Goal: Task Accomplishment & Management: Manage account settings

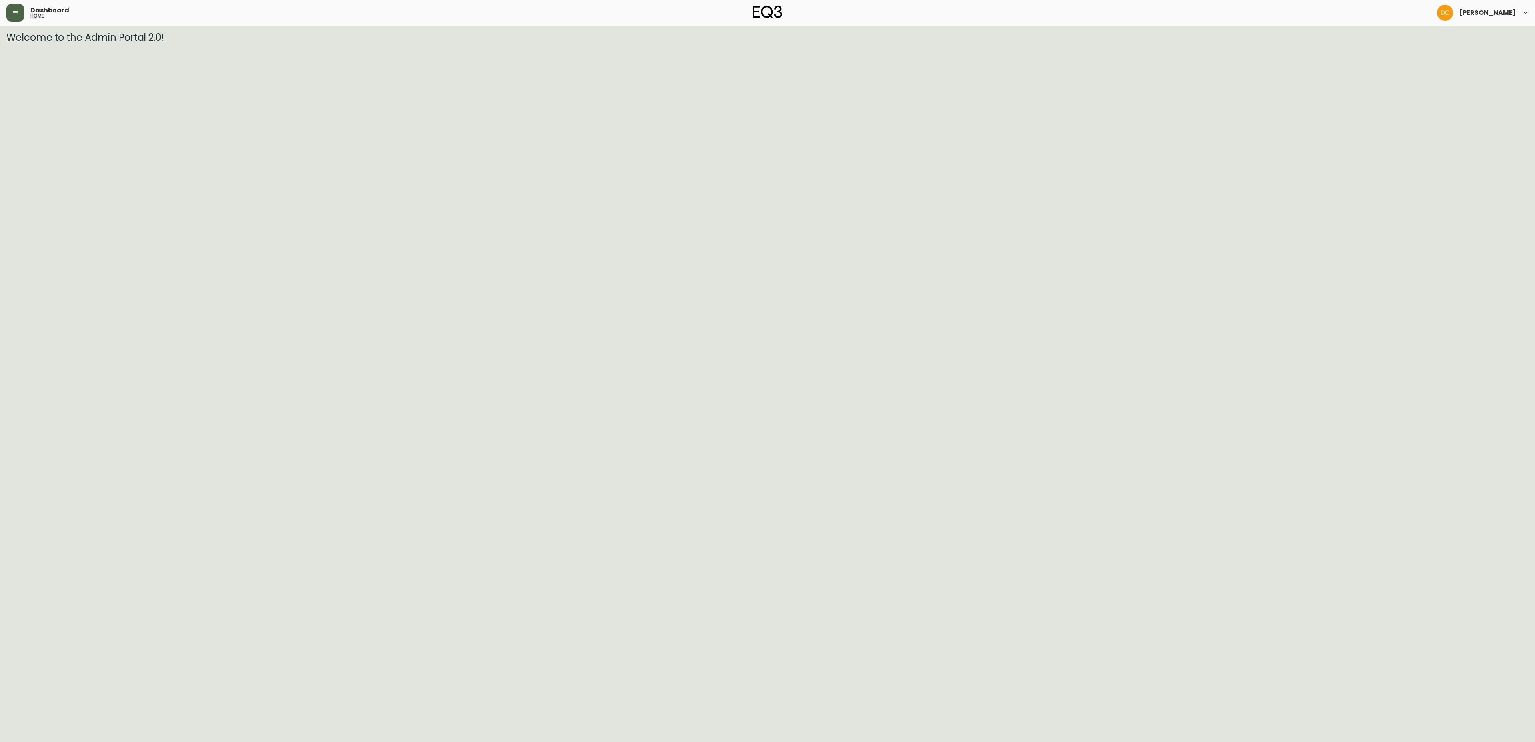
click at [13, 14] on icon "button" at bounding box center [15, 13] width 6 height 6
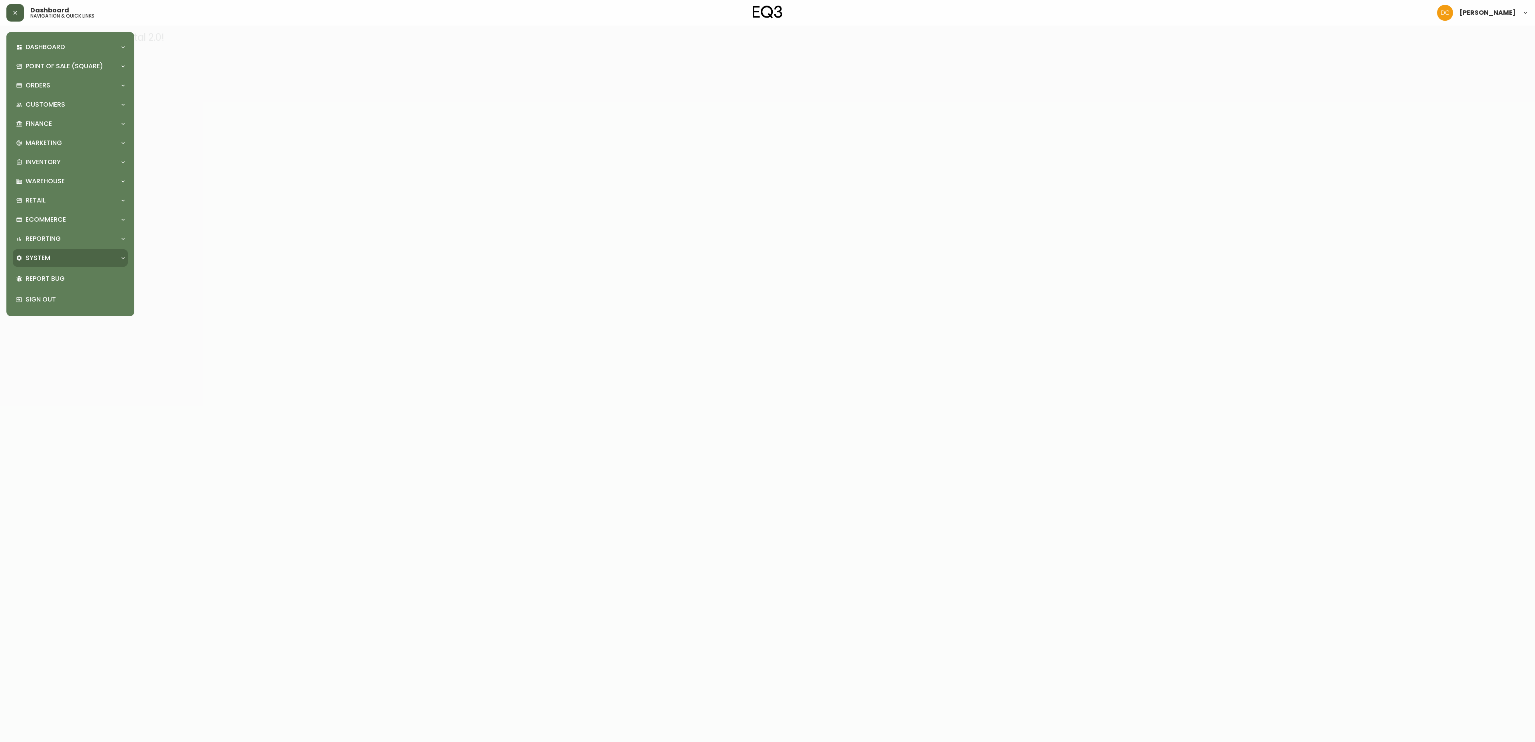
drag, startPoint x: 66, startPoint y: 256, endPoint x: 67, endPoint y: 298, distance: 42.4
click at [66, 255] on div "System" at bounding box center [66, 258] width 101 height 9
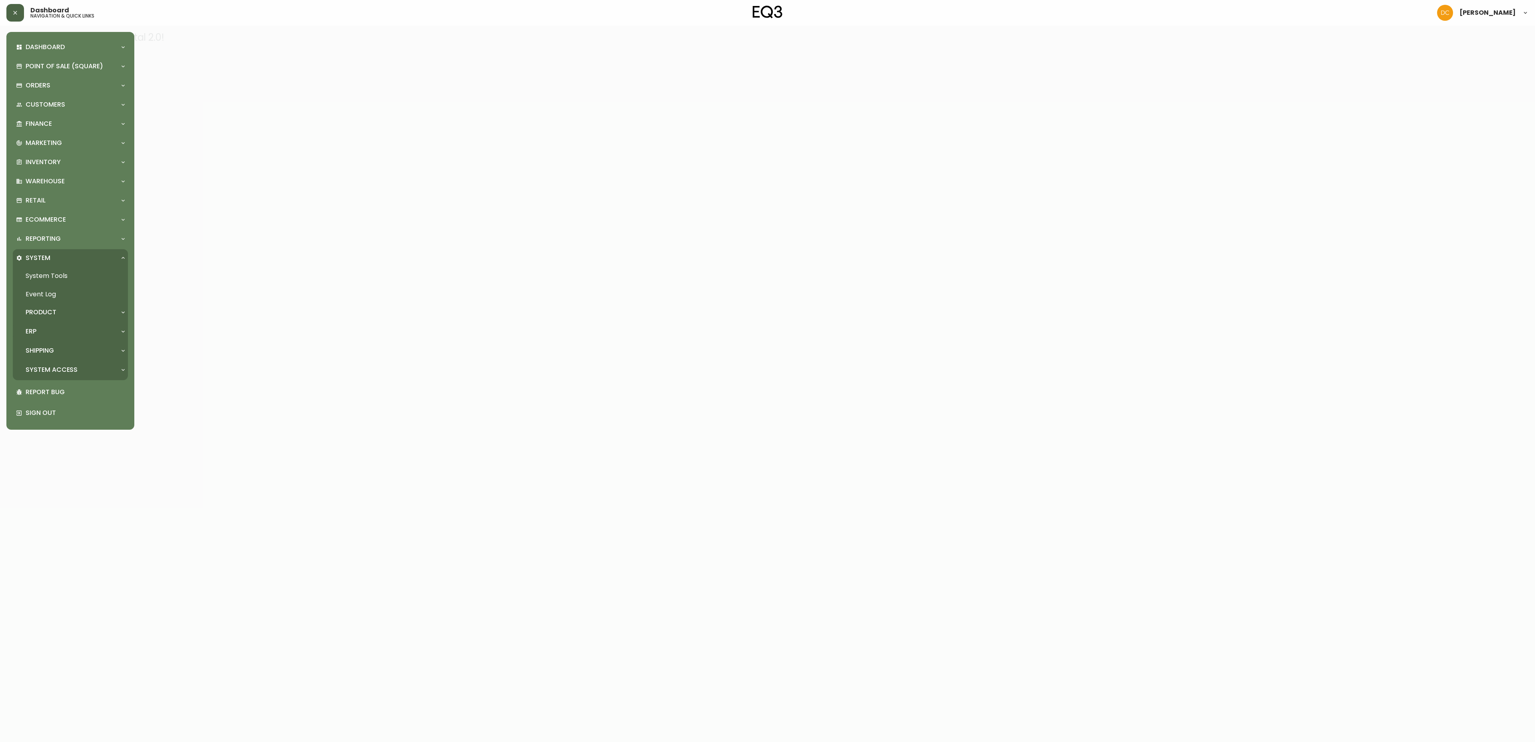
click at [54, 332] on div "ERP" at bounding box center [66, 331] width 101 height 9
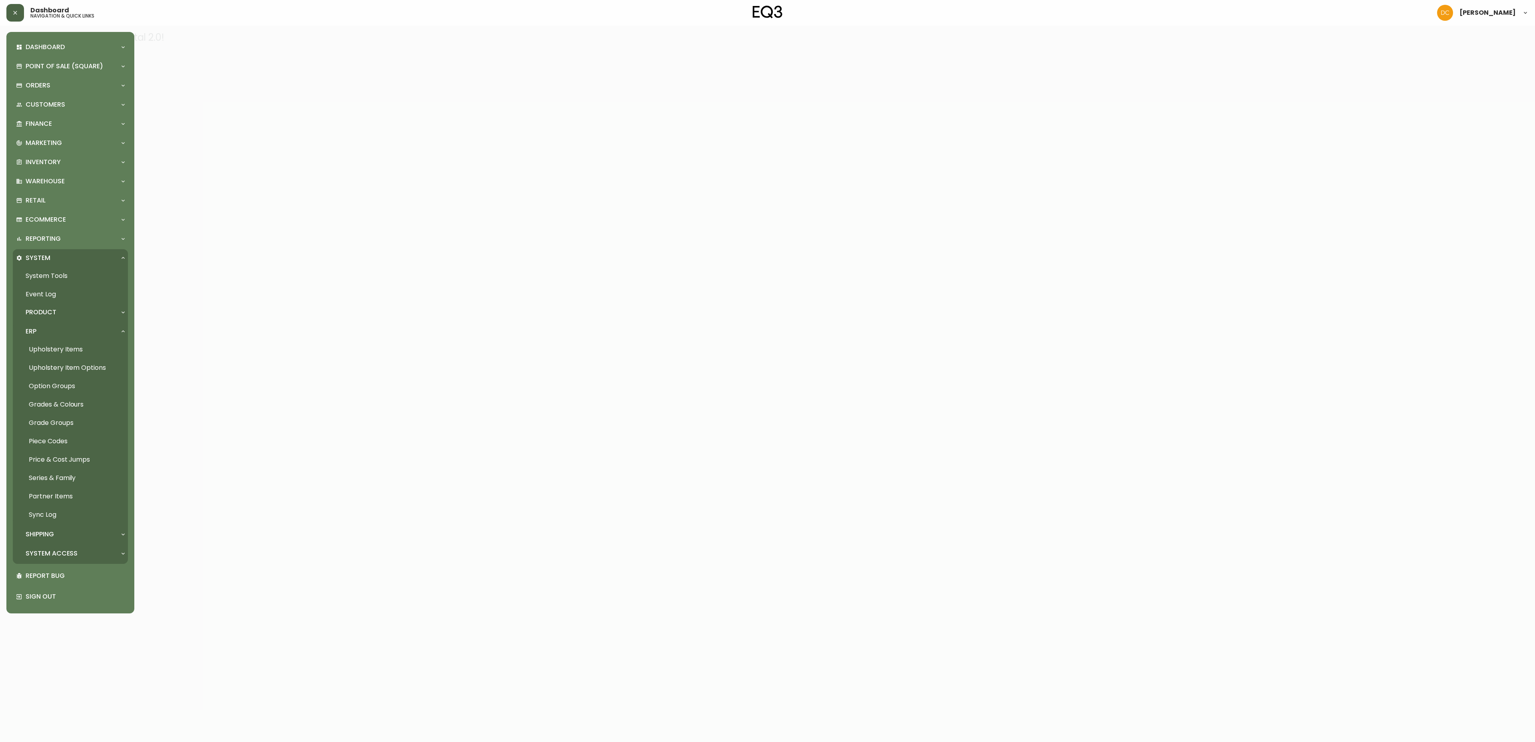
click at [74, 407] on link "Grades & Colours" at bounding box center [70, 405] width 115 height 18
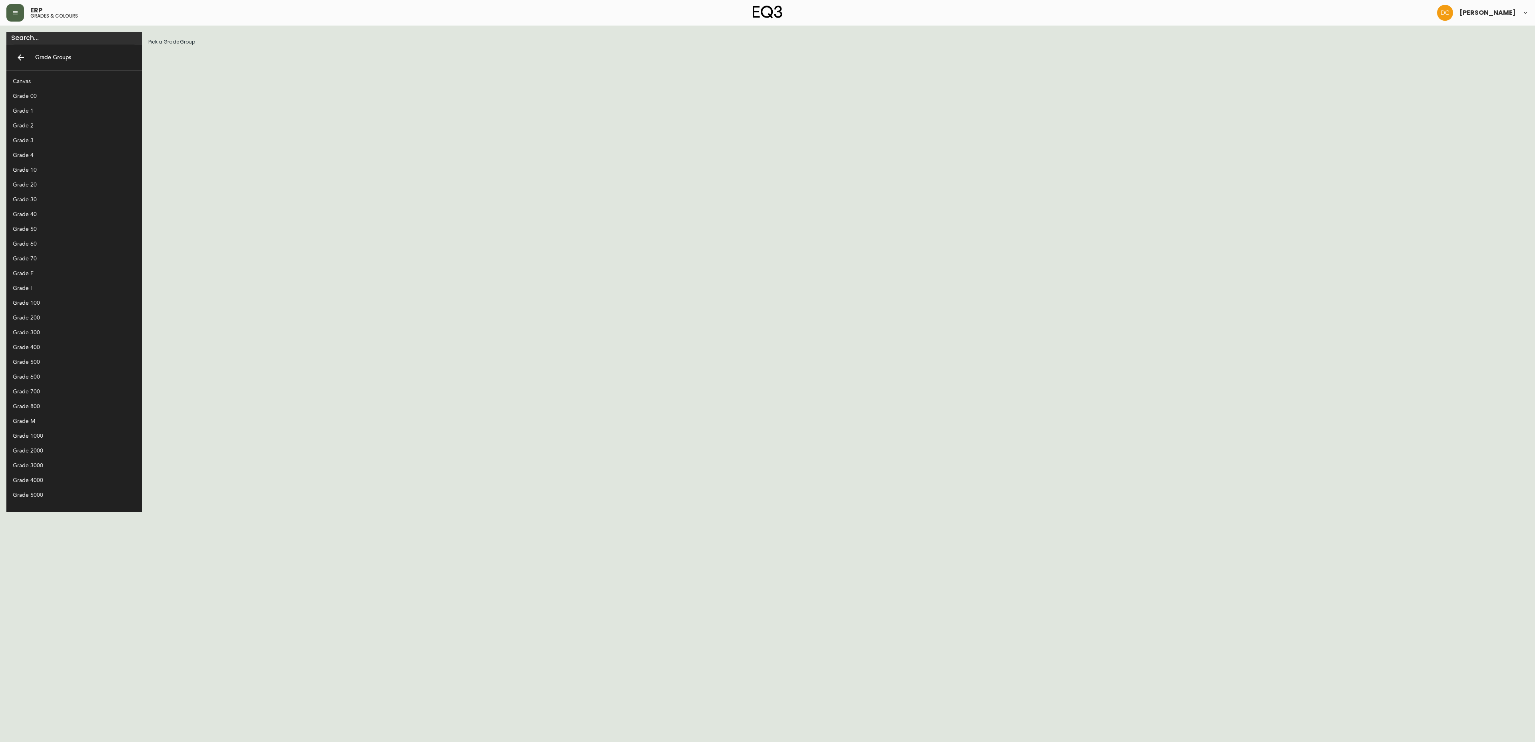
click at [36, 255] on div "Grade 70" at bounding box center [68, 259] width 110 height 8
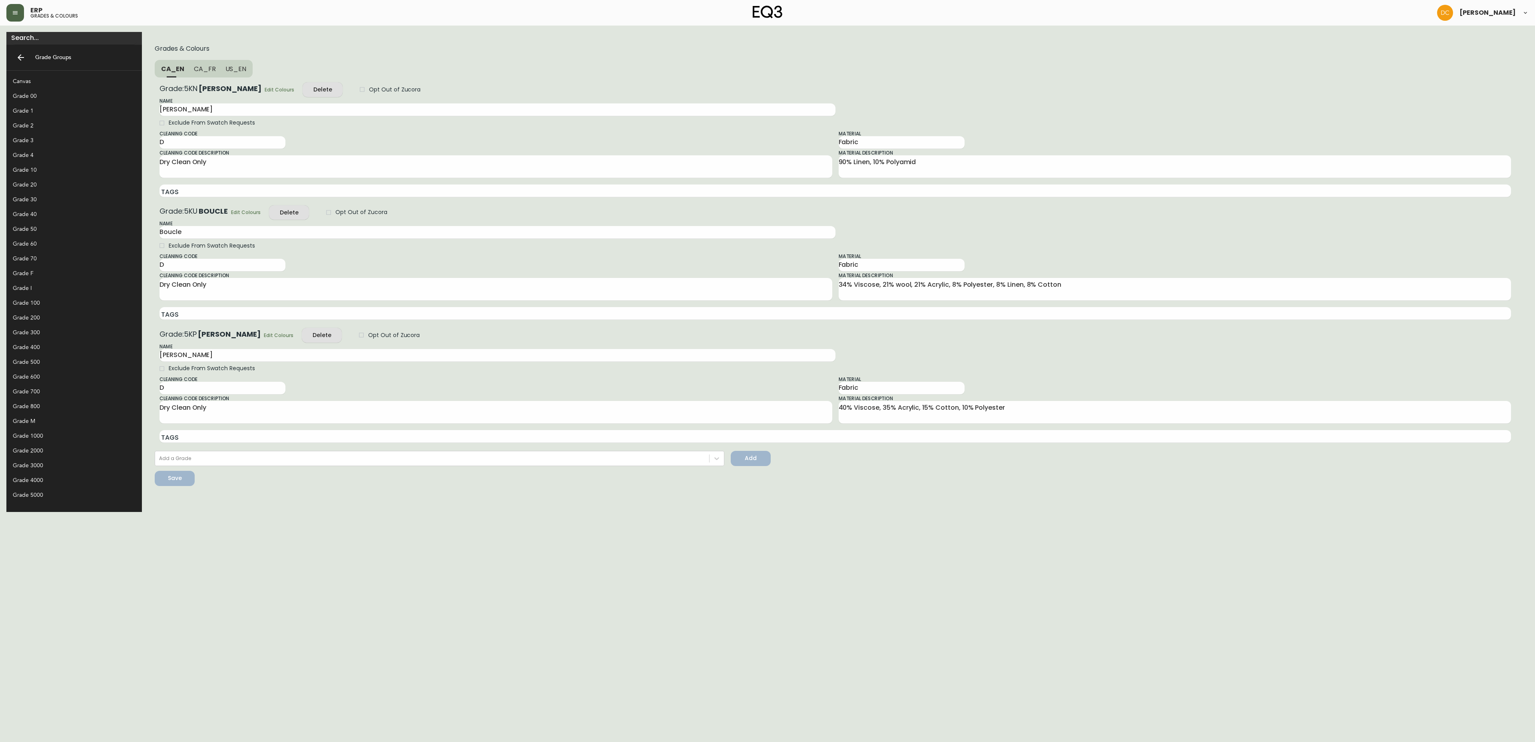
click at [265, 90] on span "Edit Colours" at bounding box center [280, 90] width 30 height 8
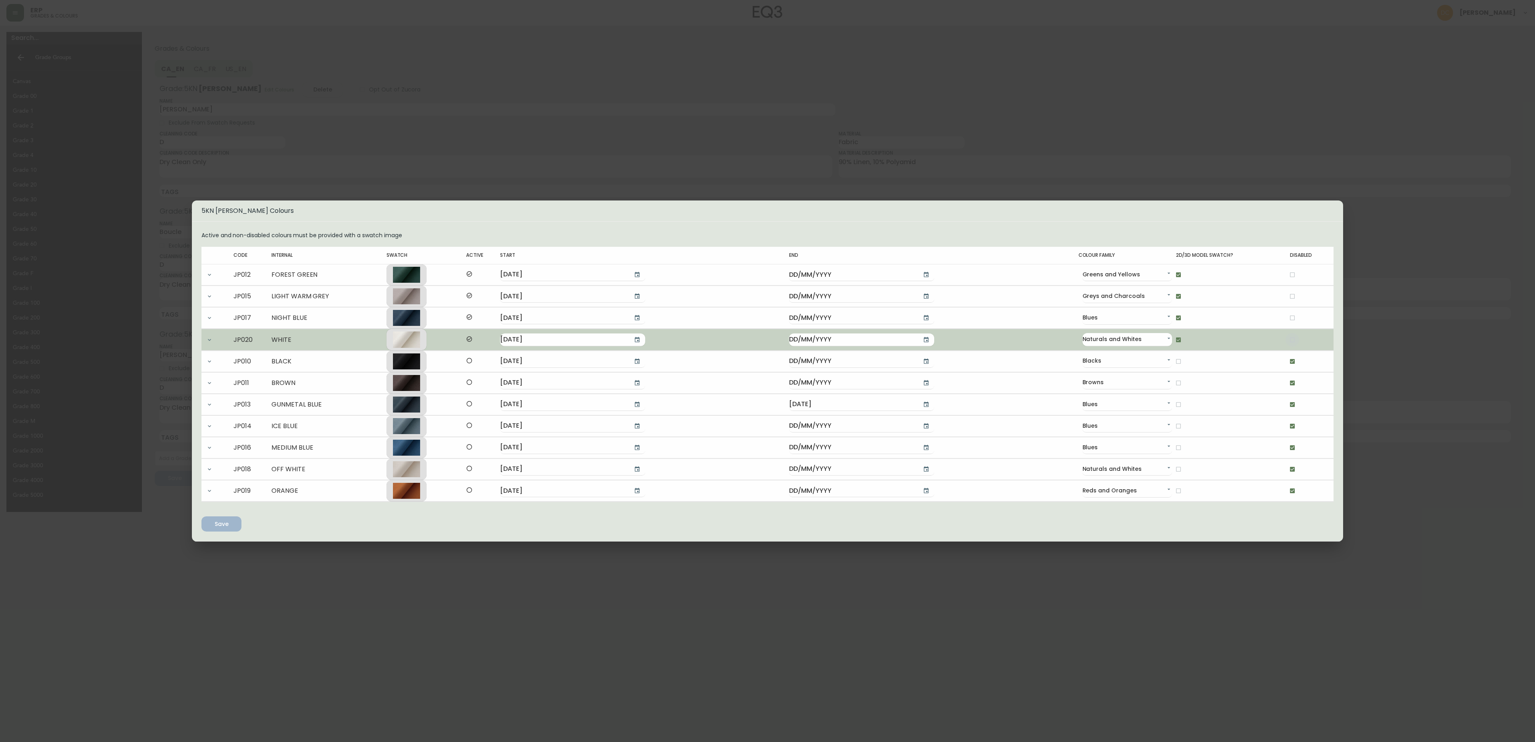
drag, startPoint x: 1286, startPoint y: 338, endPoint x: 1270, endPoint y: 341, distance: 16.3
click at [1286, 338] on input "checkbox" at bounding box center [1292, 340] width 14 height 14
checkbox input "true"
click at [1171, 339] on input "checkbox" at bounding box center [1178, 340] width 14 height 14
checkbox input "false"
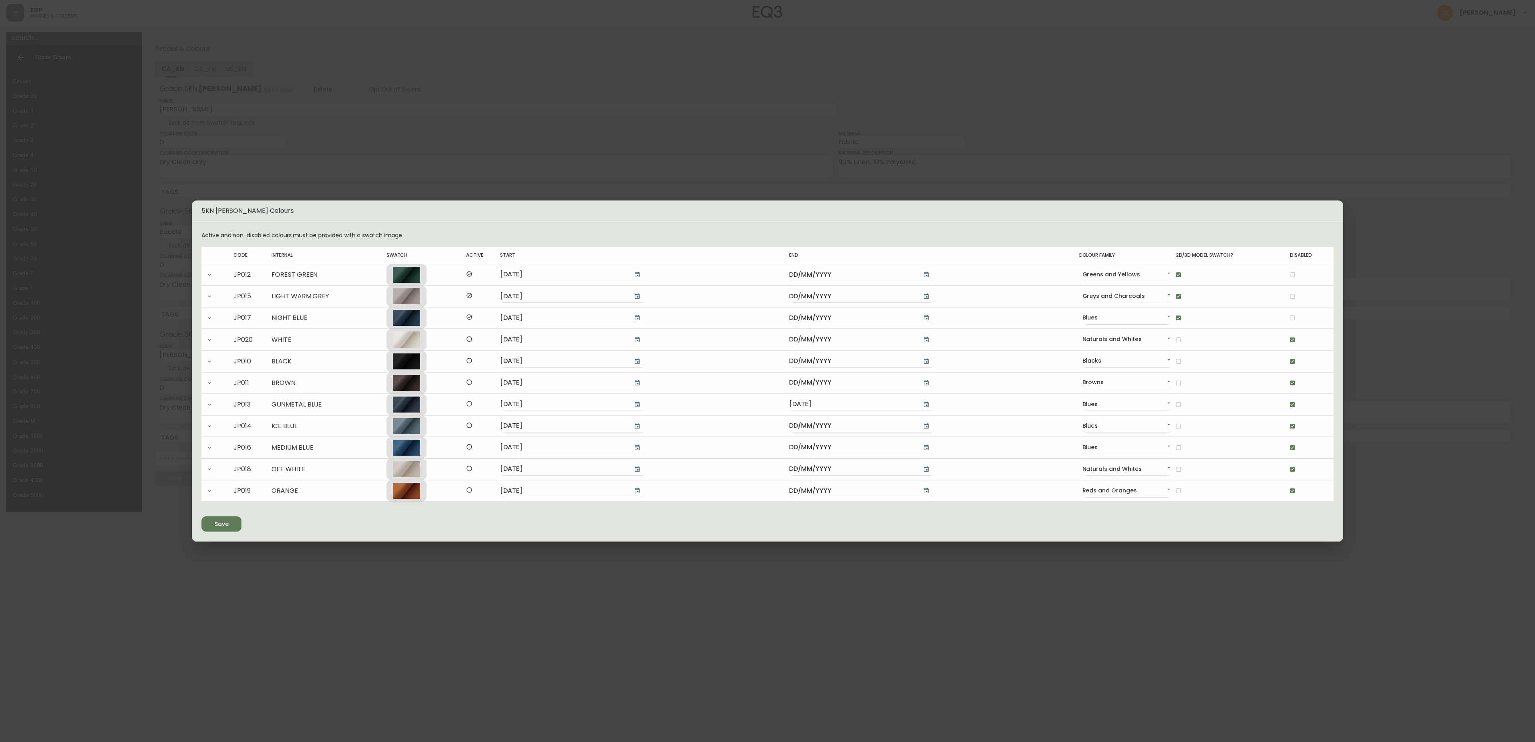
click at [224, 529] on div "Save" at bounding box center [222, 524] width 14 height 10
click at [476, 575] on div "5KN [PERSON_NAME] Colours Active and non-disabled colours must be provided with…" at bounding box center [767, 371] width 1535 height 742
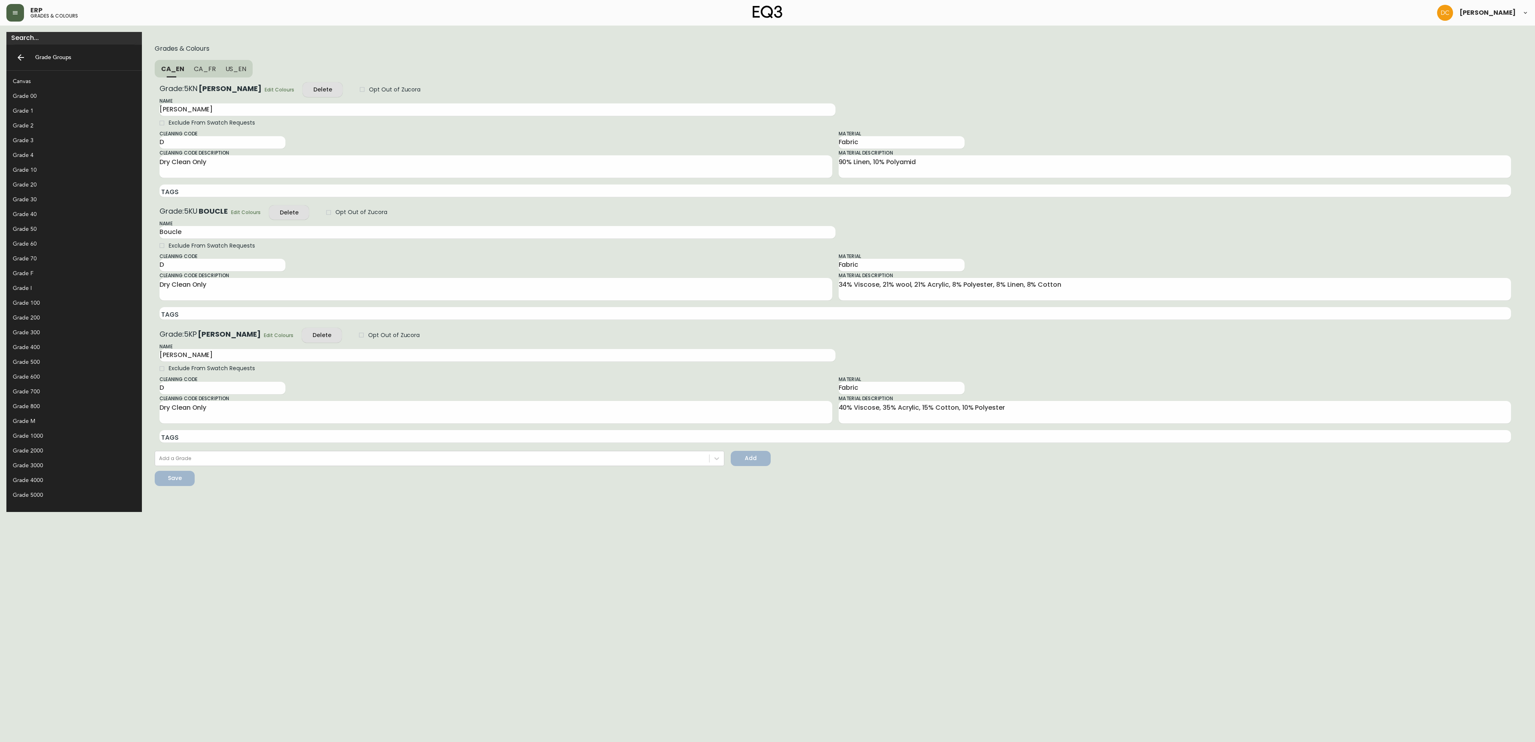
click at [37, 415] on div "Grade M" at bounding box center [73, 421] width 135 height 15
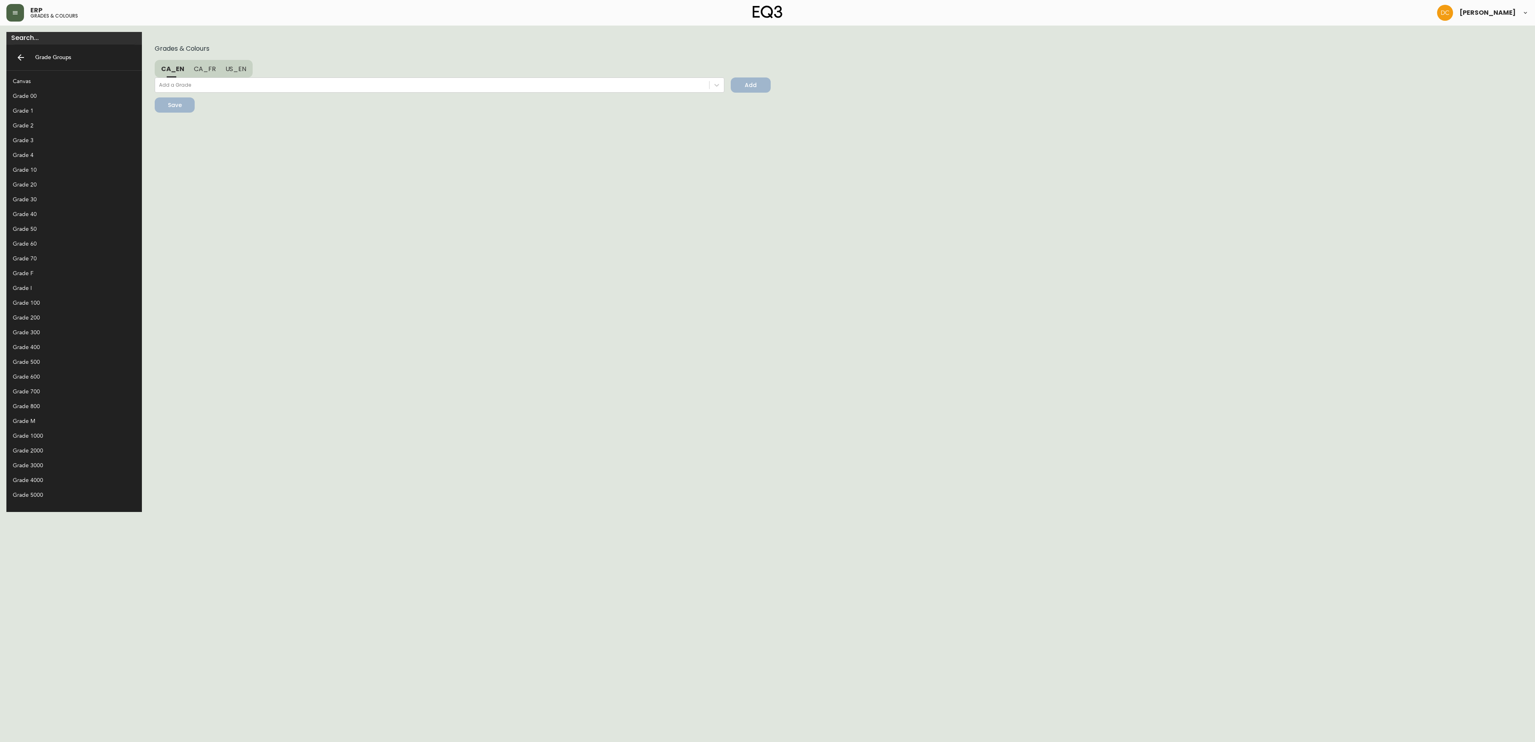
click at [41, 392] on div "Grade 700" at bounding box center [68, 392] width 110 height 8
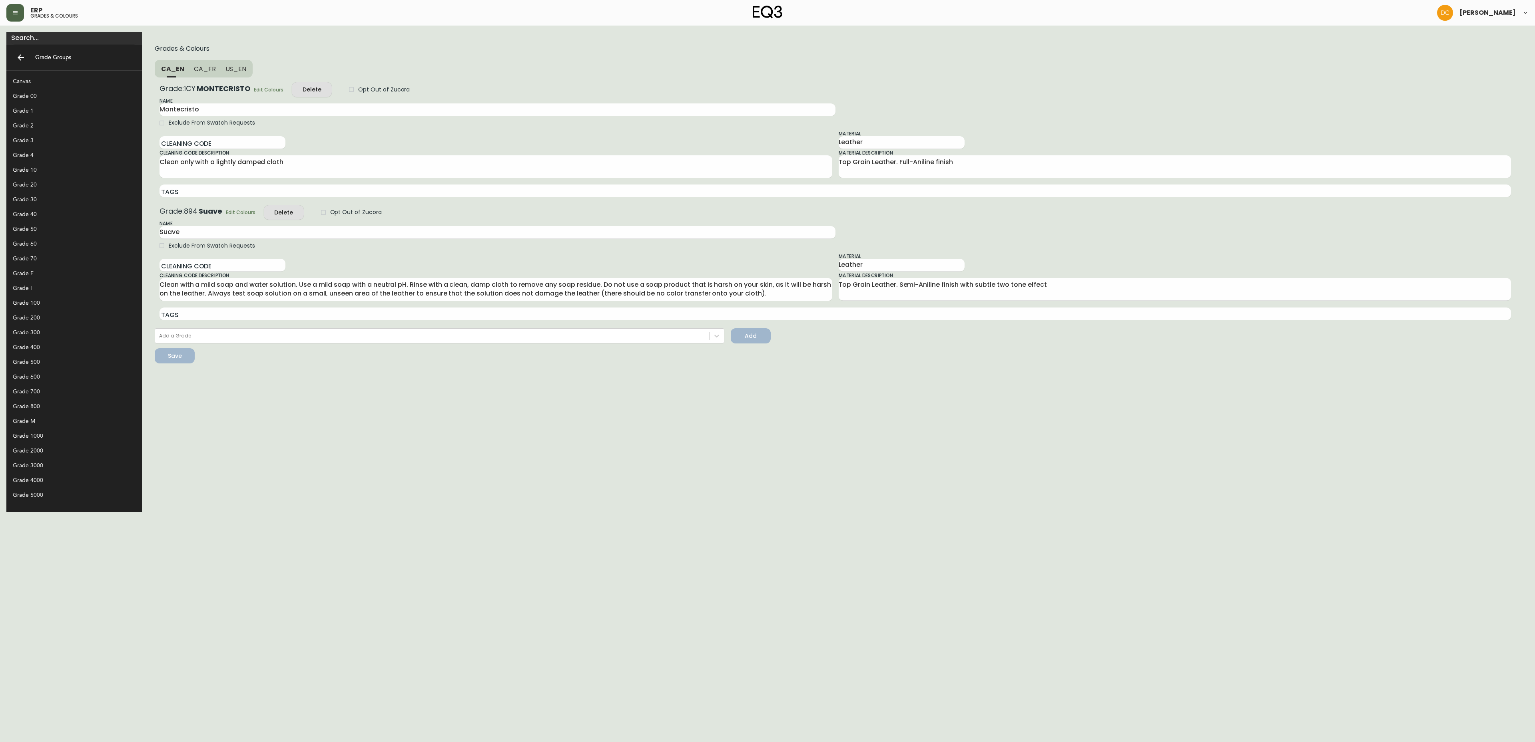
click at [41, 400] on div "Grade 800" at bounding box center [73, 406] width 135 height 15
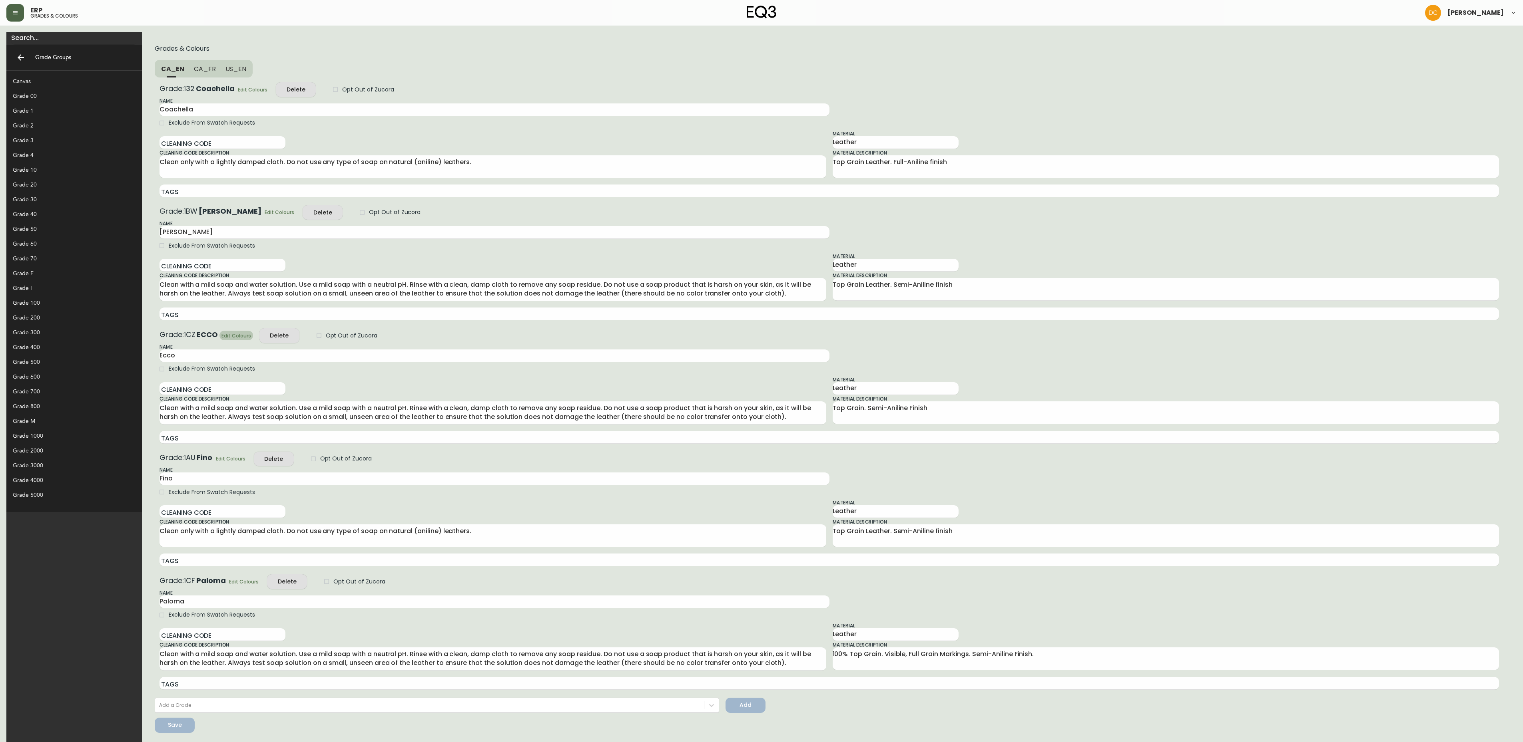
click at [221, 337] on span "Edit Colours" at bounding box center [236, 336] width 30 height 8
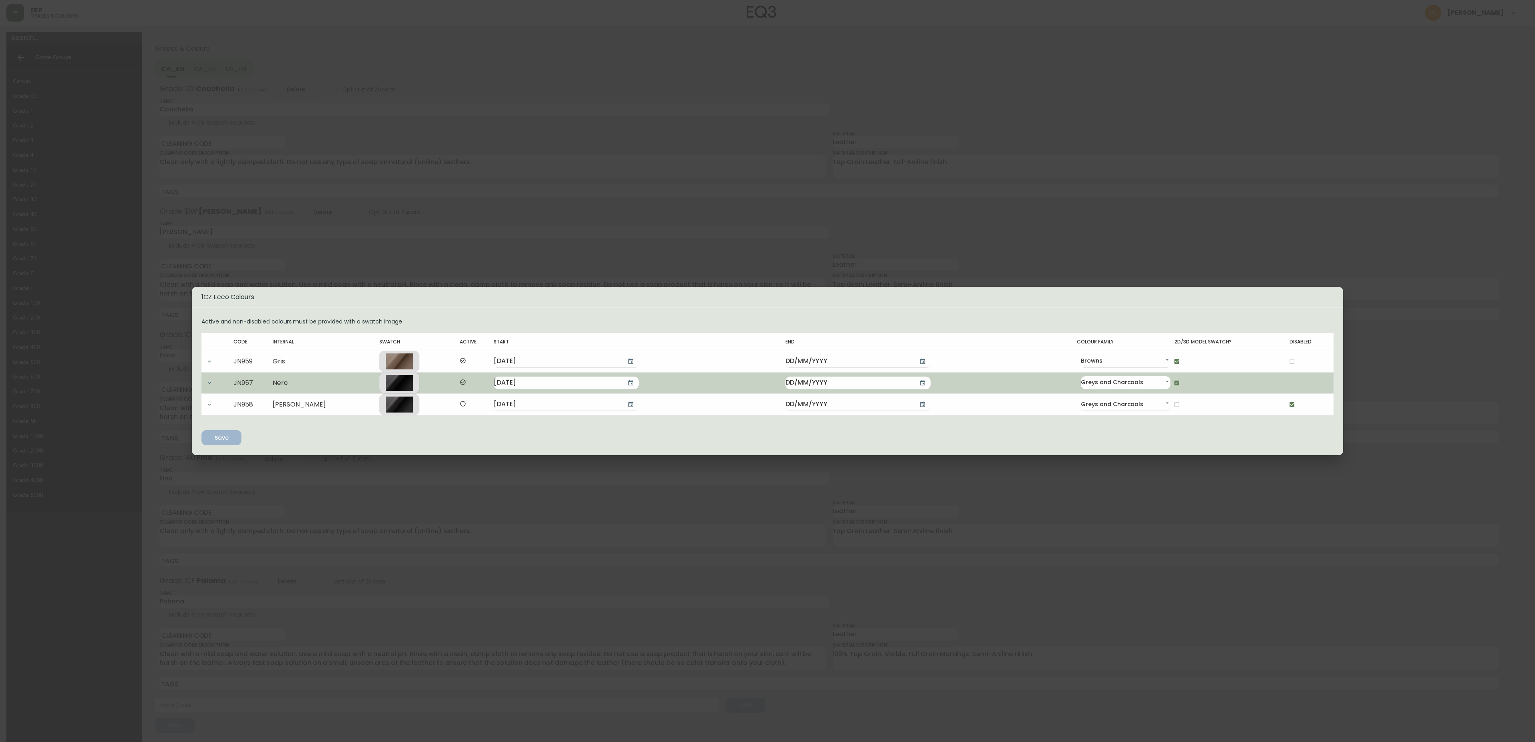
click at [1285, 381] on input "checkbox" at bounding box center [1292, 383] width 14 height 14
checkbox input "true"
click at [1170, 380] on input "checkbox" at bounding box center [1177, 383] width 14 height 14
checkbox input "false"
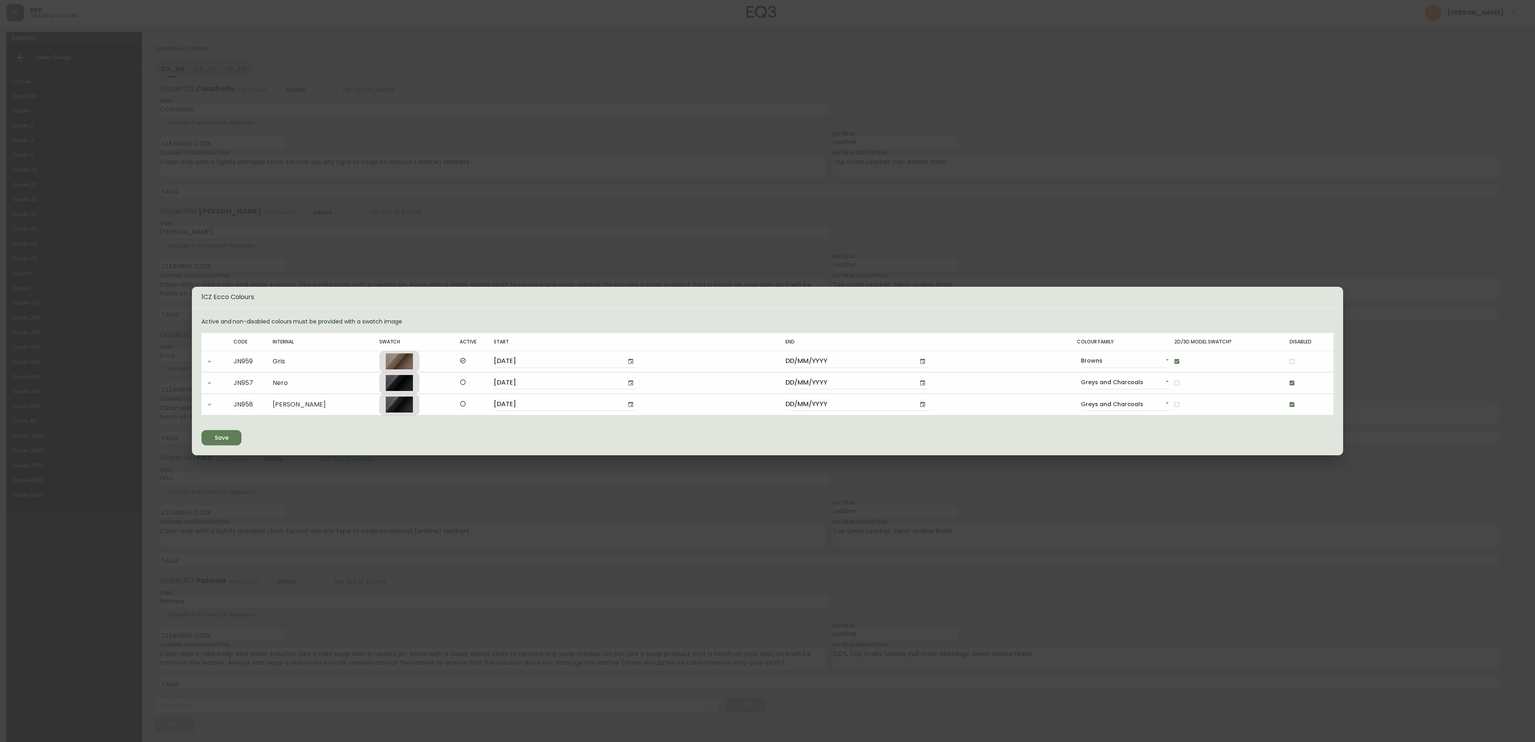
click at [217, 438] on icon "submit" at bounding box center [218, 436] width 9 height 9
click at [520, 181] on div "1CZ Ecco Colours Active and non-disabled colours must be provided with a swatch…" at bounding box center [767, 371] width 1535 height 742
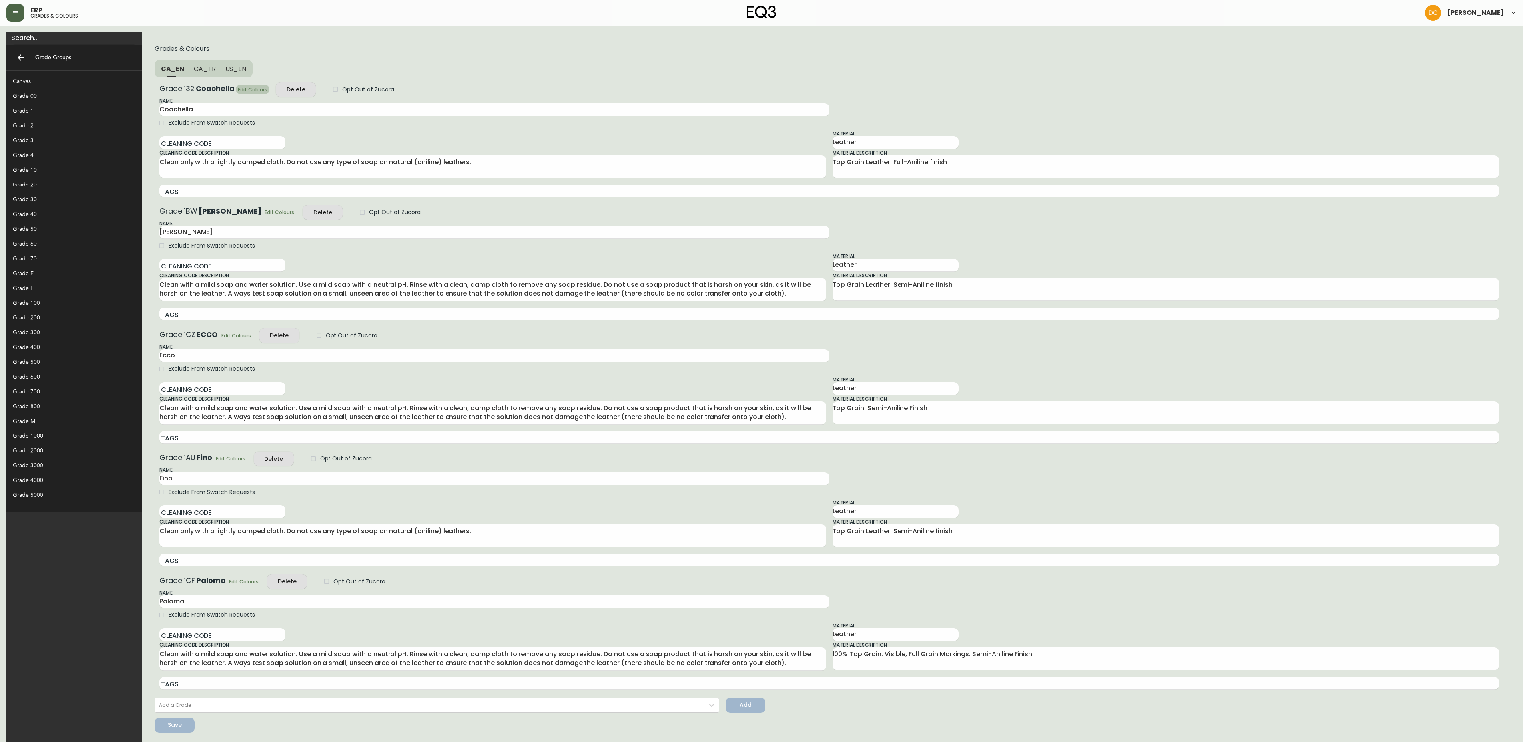
click at [238, 93] on span "Edit Colours" at bounding box center [253, 90] width 30 height 8
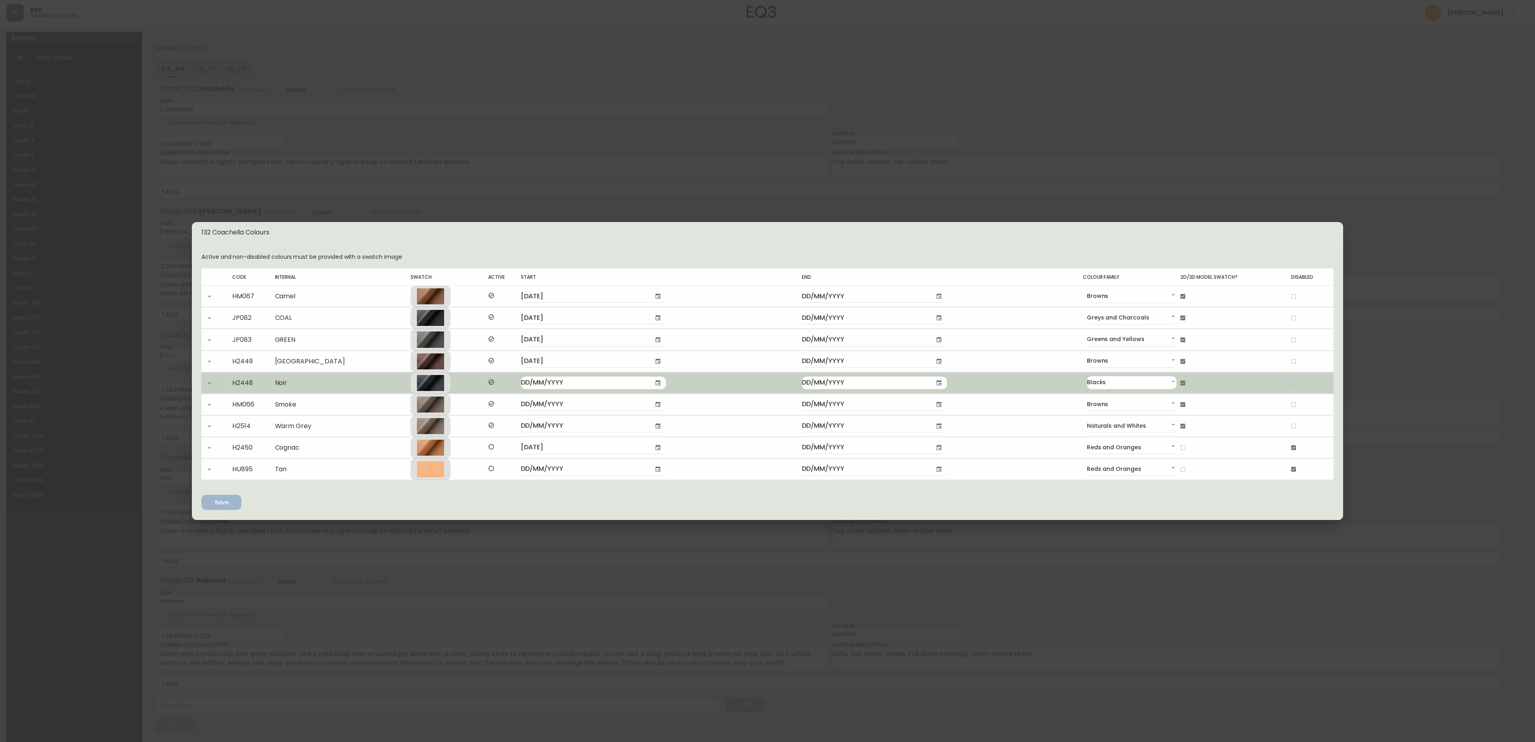
click at [1286, 384] on input "checkbox" at bounding box center [1293, 383] width 14 height 14
checkbox input "true"
click at [1176, 382] on input "checkbox" at bounding box center [1183, 383] width 14 height 14
checkbox input "false"
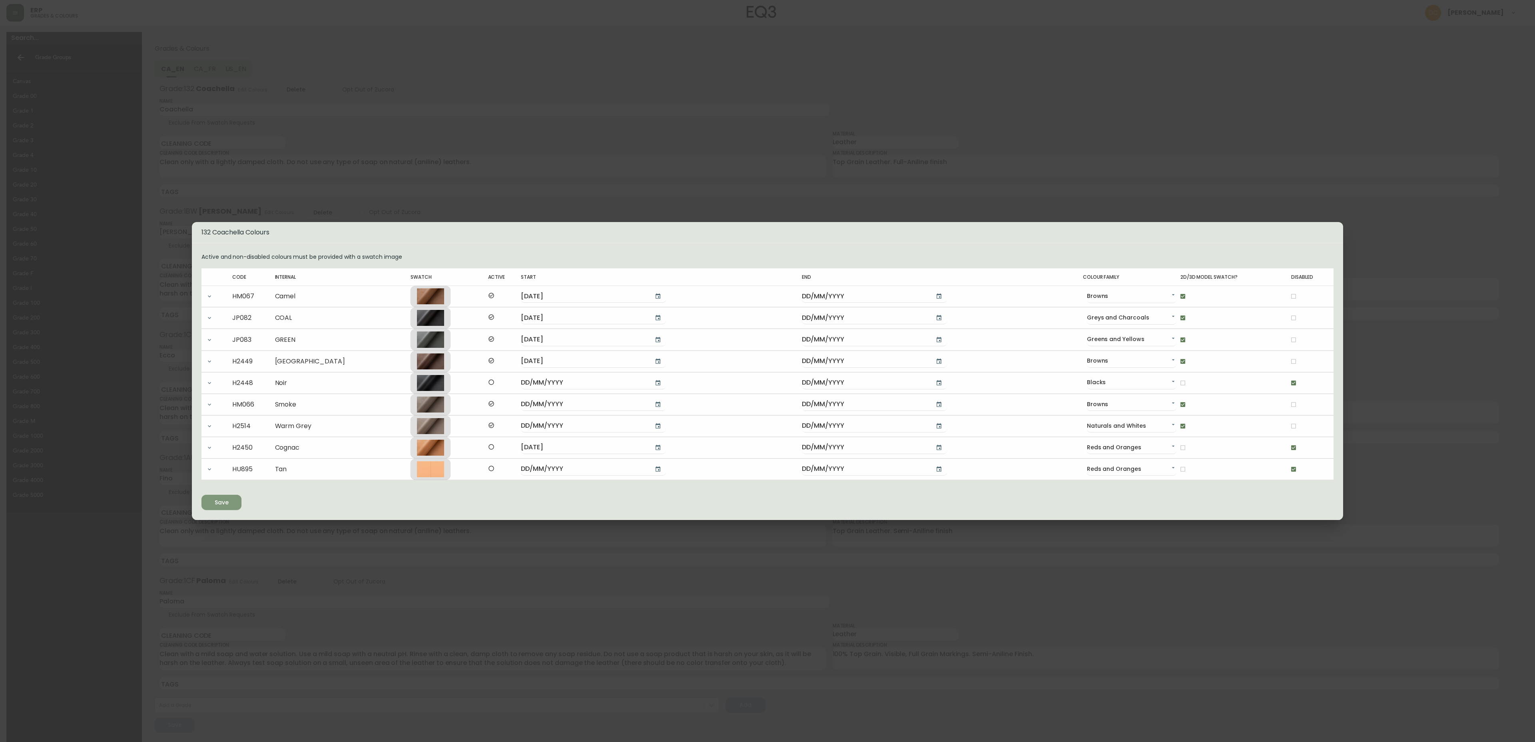
click at [227, 505] on div "Save" at bounding box center [222, 503] width 14 height 10
click at [1435, 353] on div "132 Coachella Colours Active and non-disabled colours must be provided with a s…" at bounding box center [767, 371] width 1535 height 742
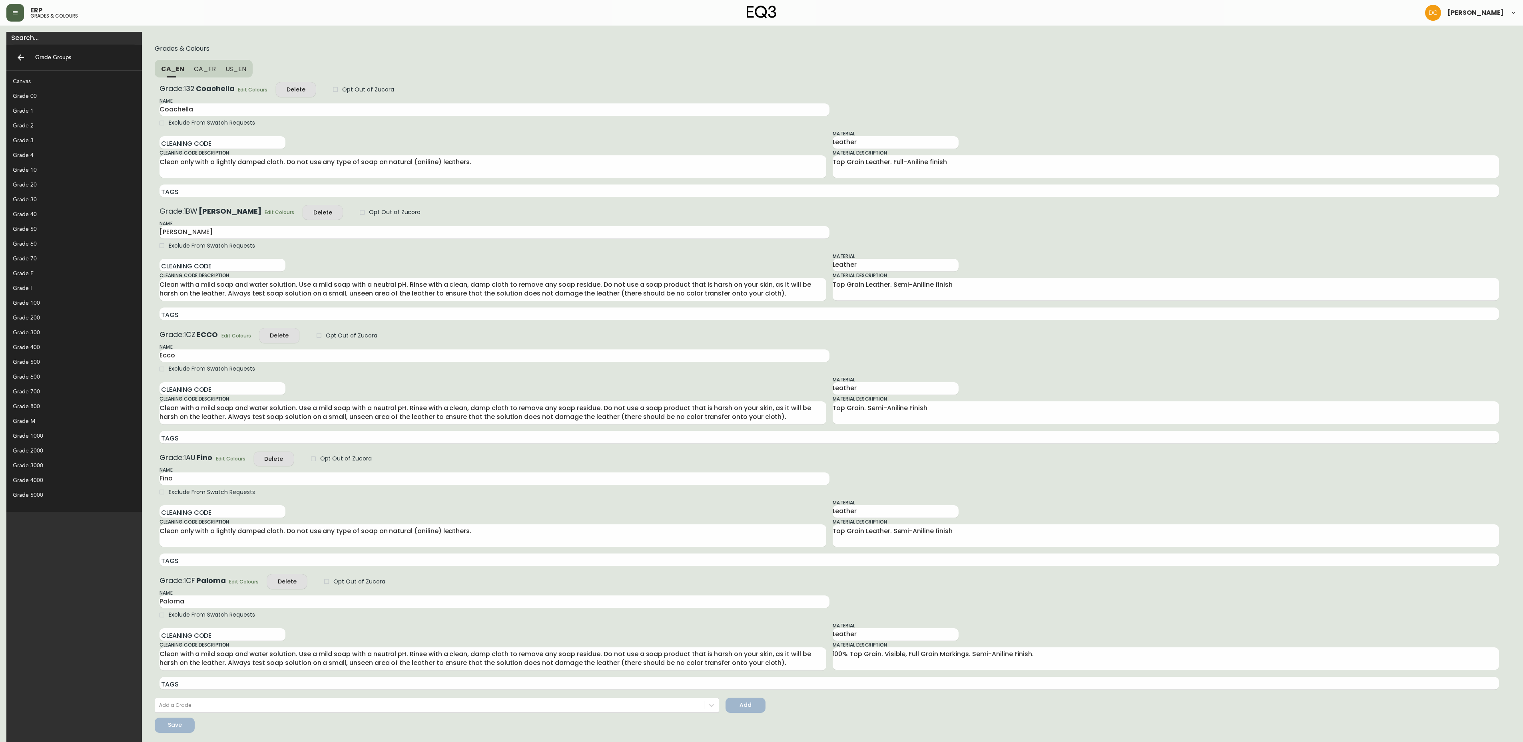
click at [57, 259] on div "Grade 70" at bounding box center [68, 259] width 110 height 8
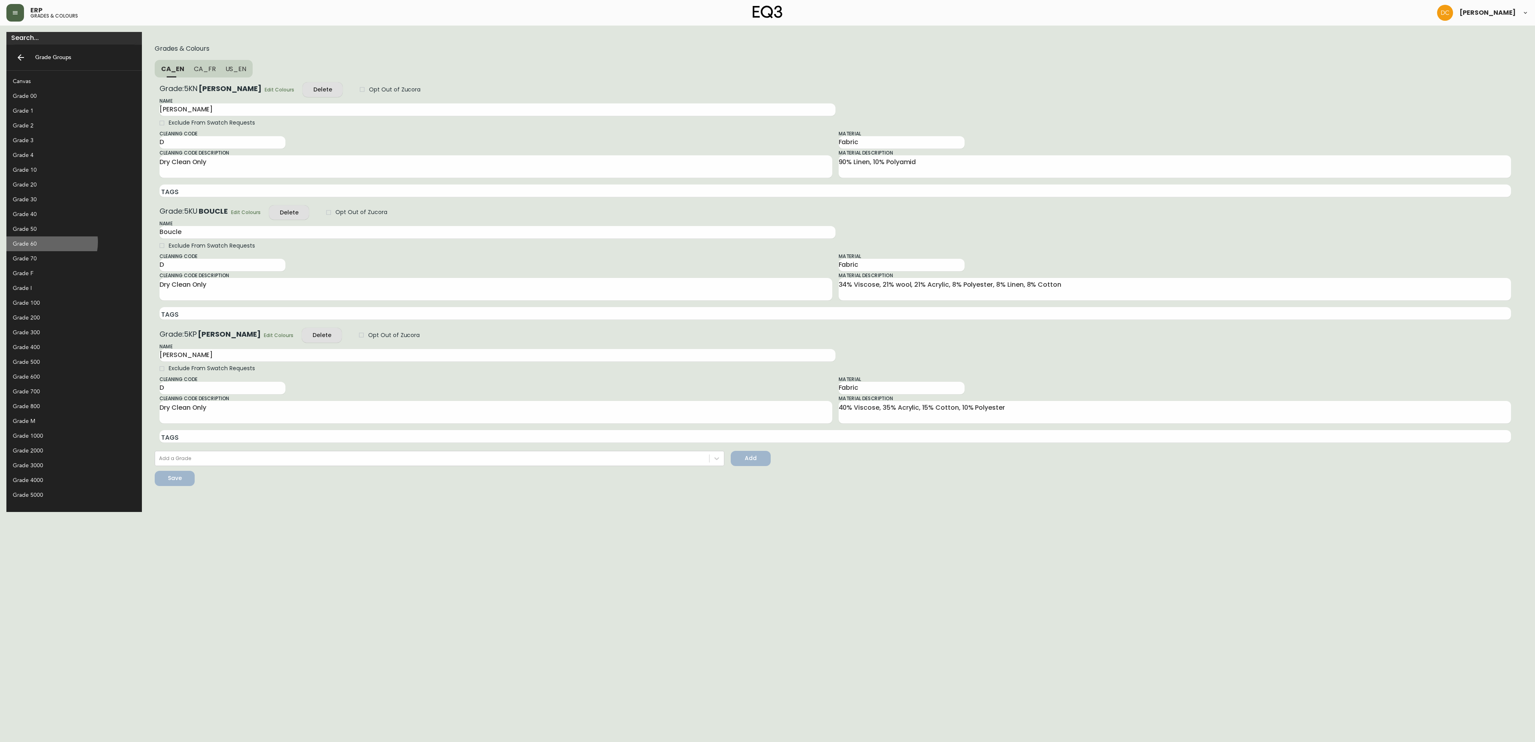
click at [47, 242] on div "Grade 60" at bounding box center [68, 244] width 110 height 8
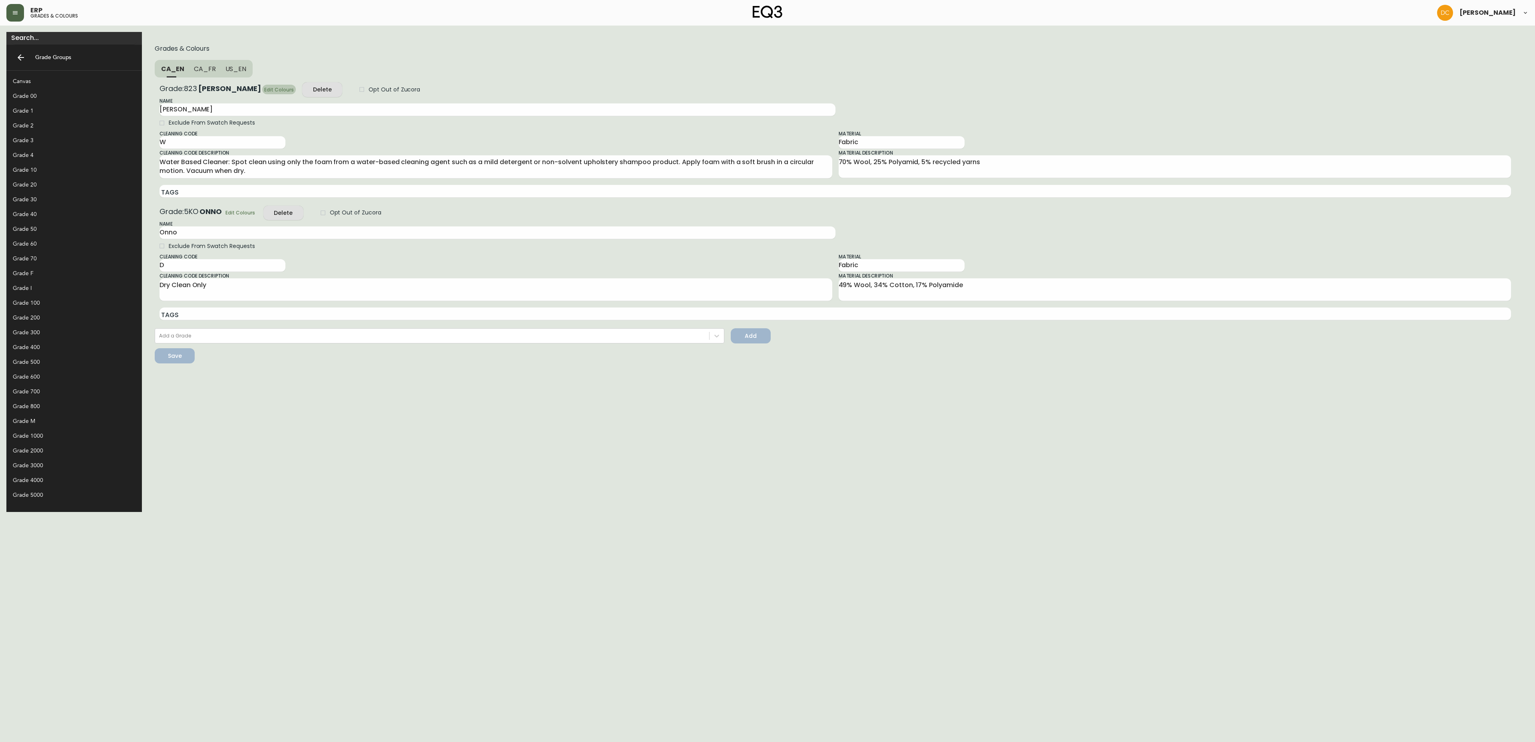
click at [264, 90] on span "Edit Colours" at bounding box center [279, 90] width 30 height 8
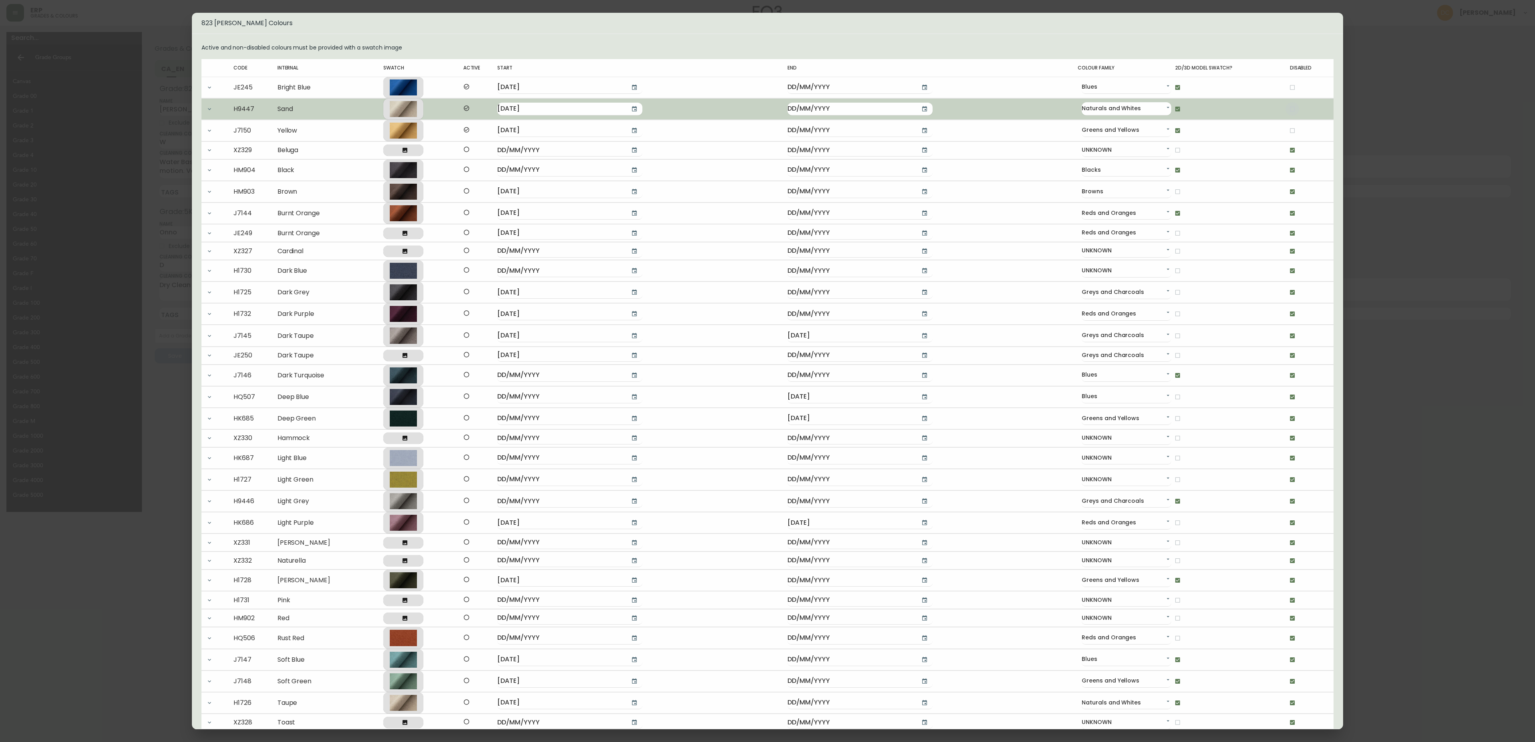
drag, startPoint x: 1273, startPoint y: 110, endPoint x: 1164, endPoint y: 112, distance: 109.5
click at [1285, 110] on input "checkbox" at bounding box center [1292, 109] width 14 height 14
checkbox input "true"
click at [1170, 110] on input "checkbox" at bounding box center [1177, 109] width 14 height 14
click at [642, 114] on button "button" at bounding box center [634, 109] width 16 height 16
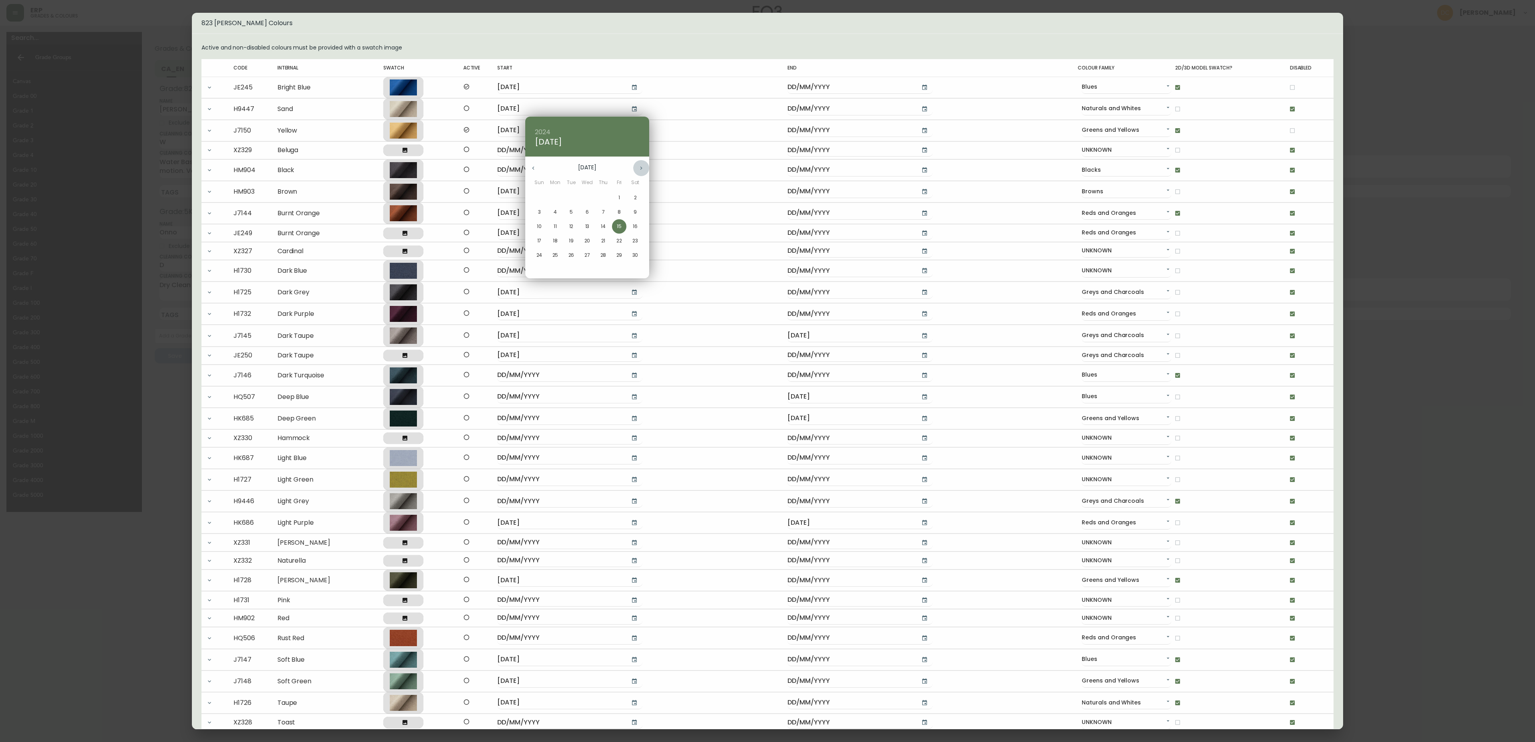
click at [643, 165] on icon "button" at bounding box center [641, 168] width 6 height 6
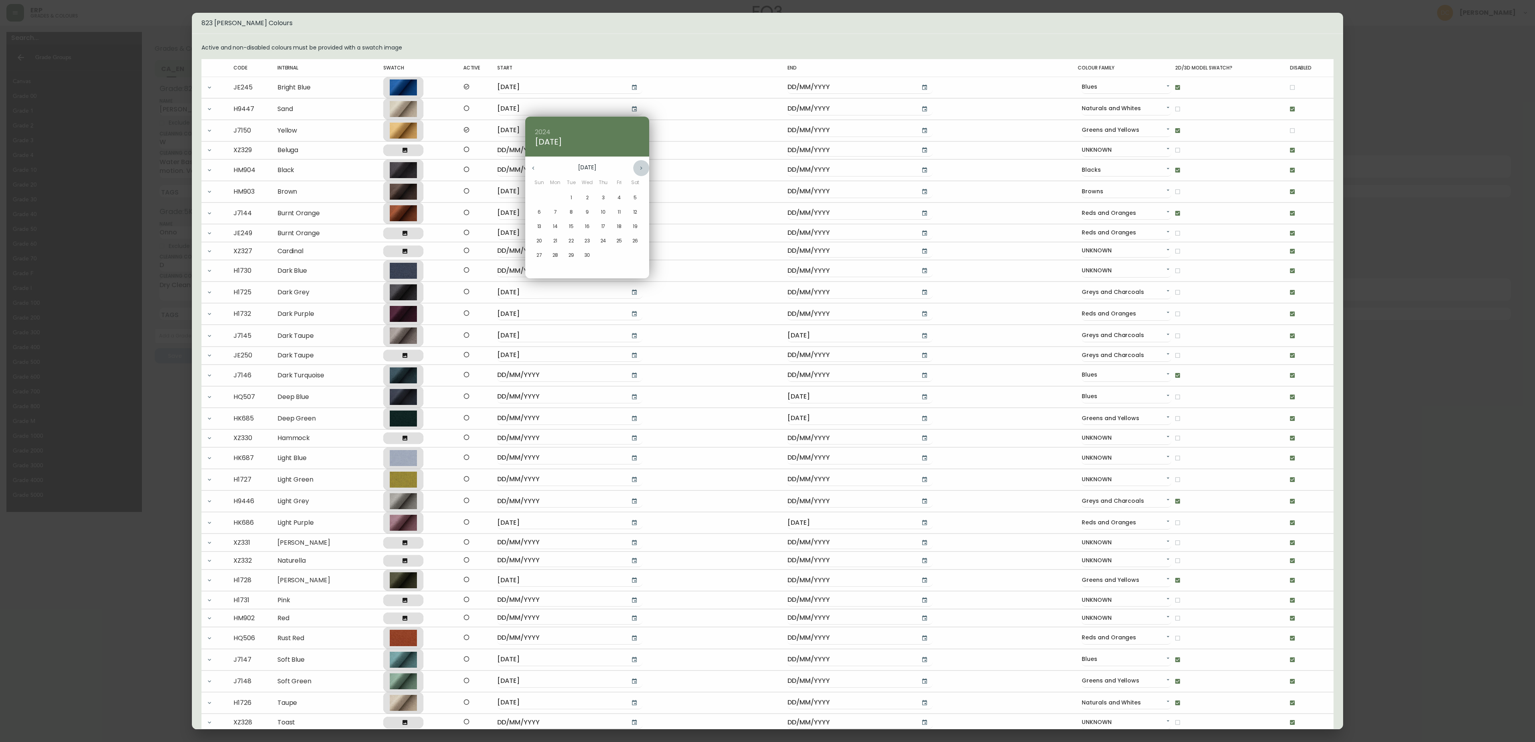
click at [643, 165] on icon "button" at bounding box center [641, 168] width 6 height 6
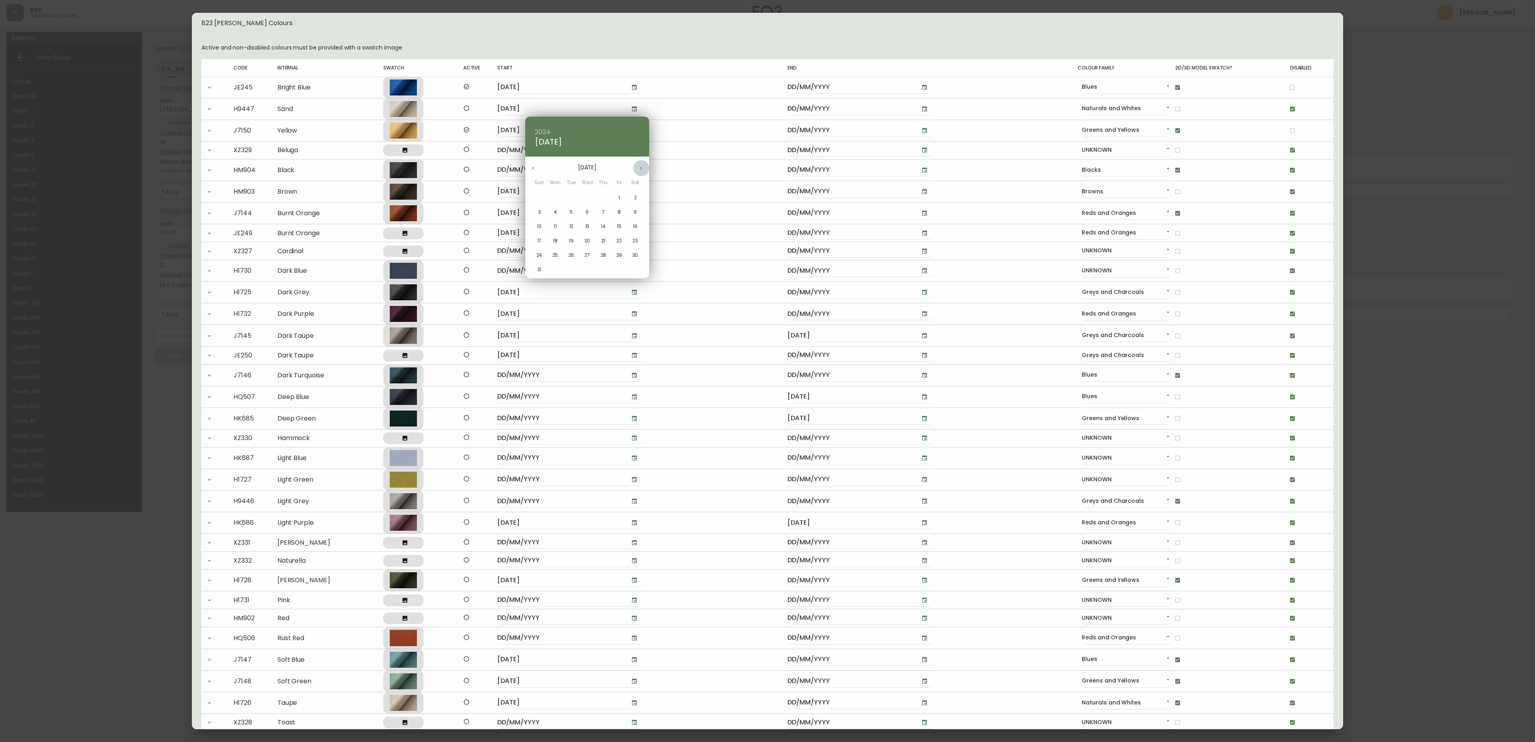
click at [643, 165] on icon "button" at bounding box center [641, 168] width 6 height 6
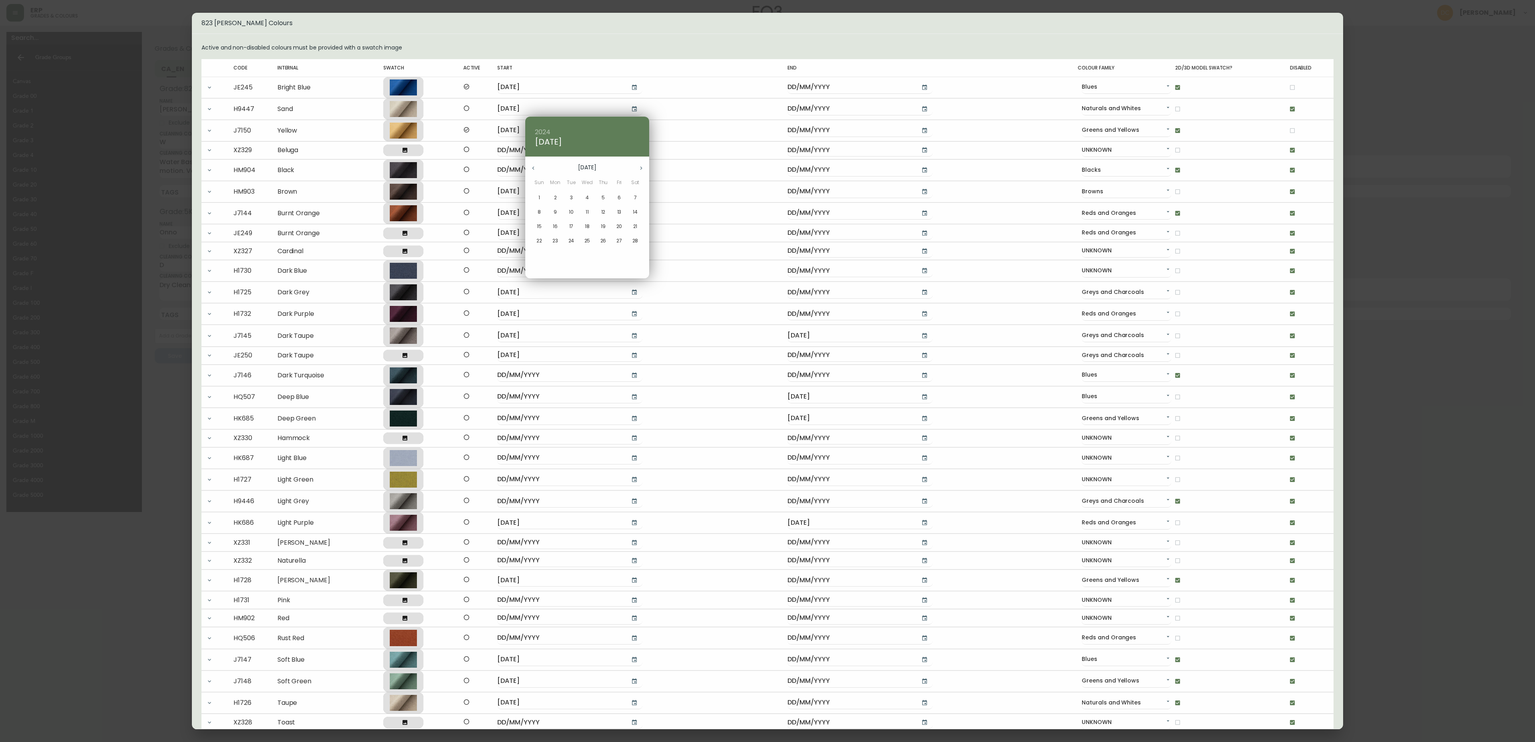
click at [534, 166] on icon "button" at bounding box center [533, 168] width 6 height 6
click at [740, 112] on div at bounding box center [767, 371] width 1535 height 742
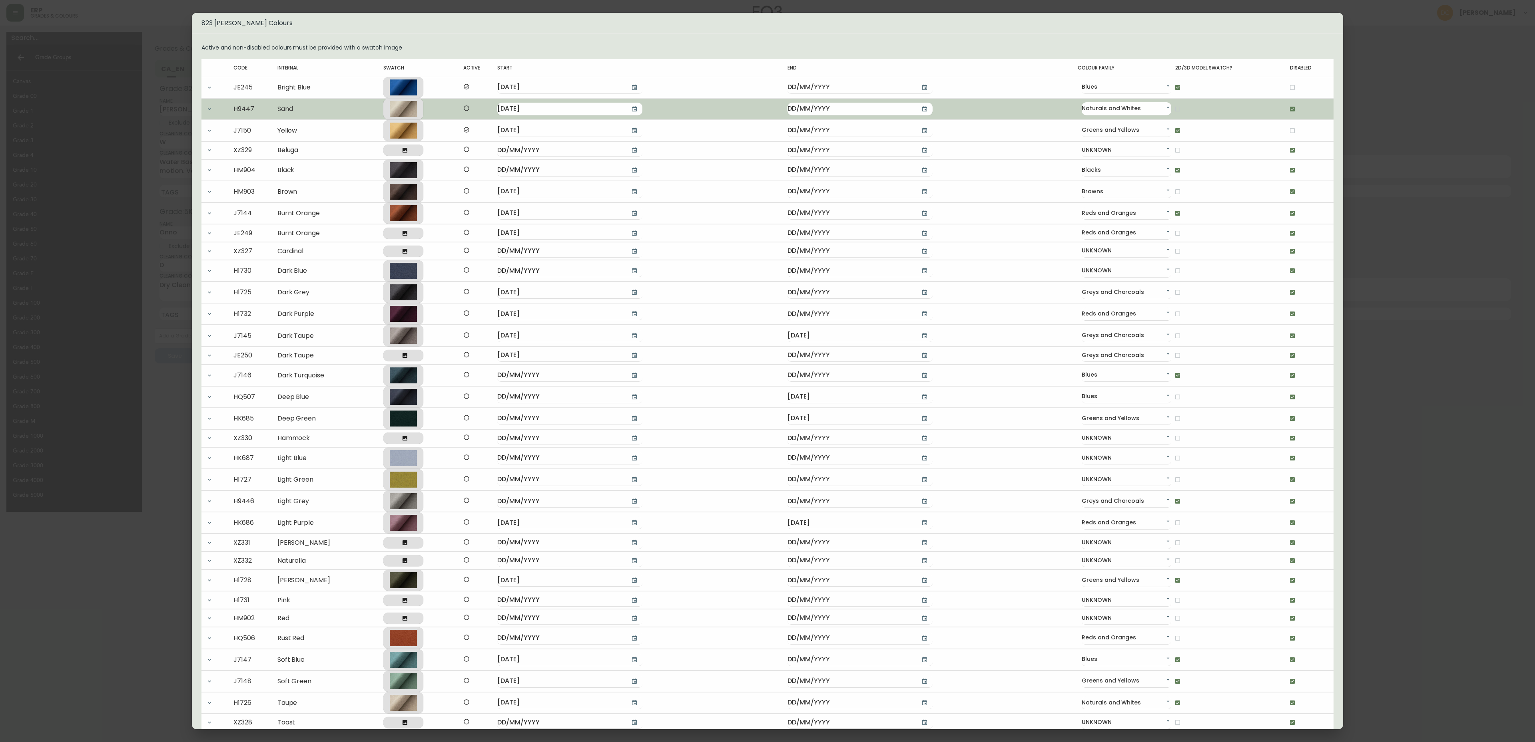
click at [1170, 113] on input "checkbox" at bounding box center [1177, 109] width 14 height 14
checkbox input "true"
click at [637, 108] on icon "button" at bounding box center [634, 109] width 6 height 6
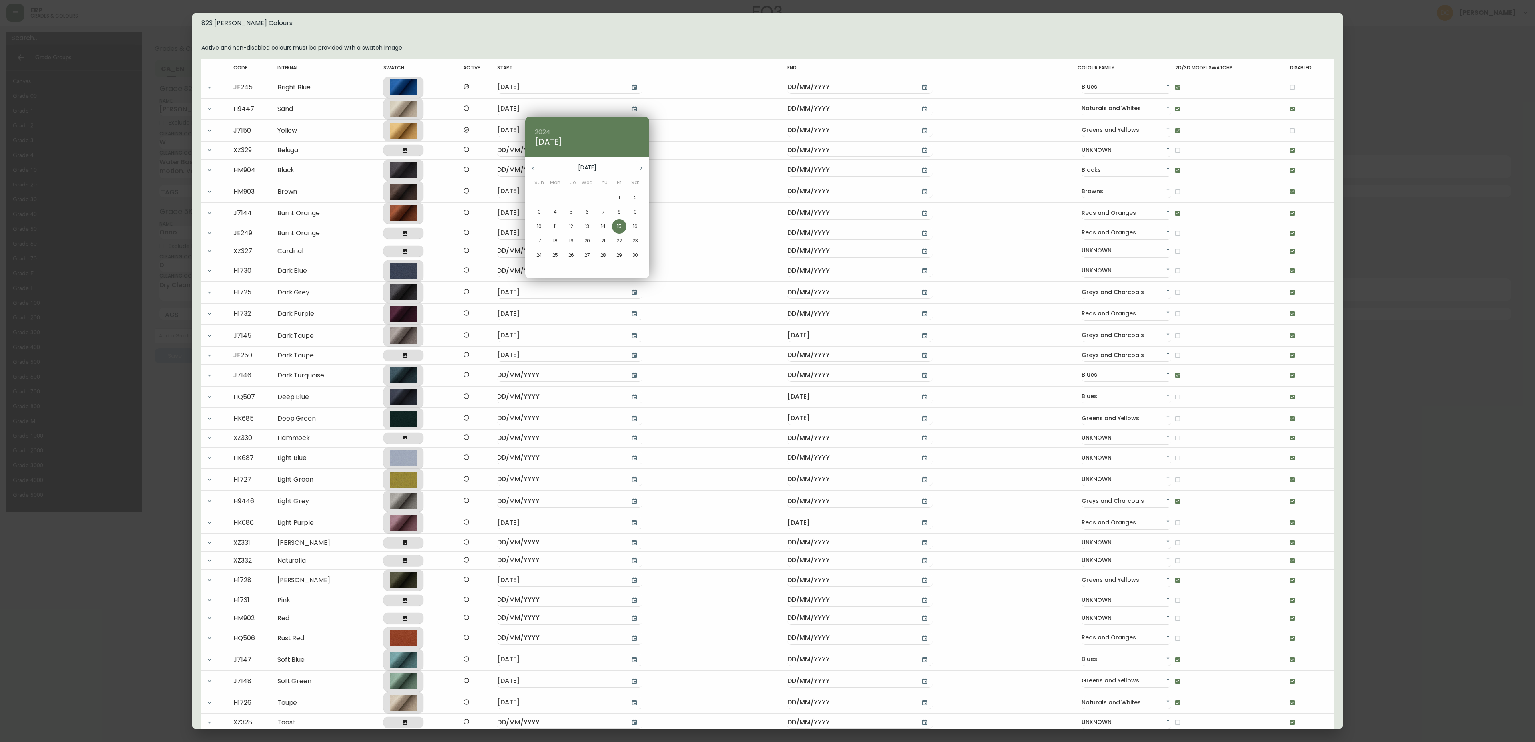
click at [302, 164] on div at bounding box center [767, 371] width 1535 height 742
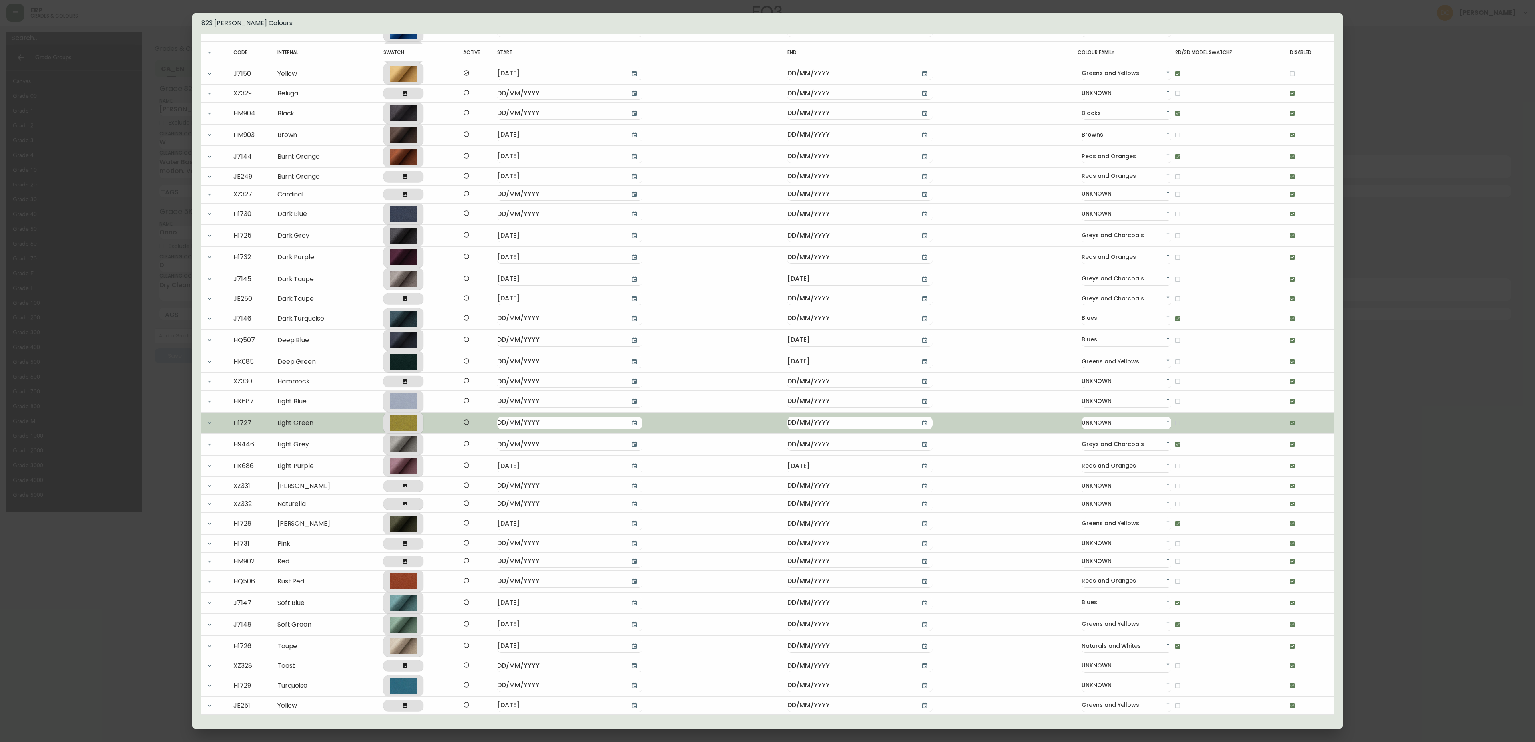
scroll to position [105, 0]
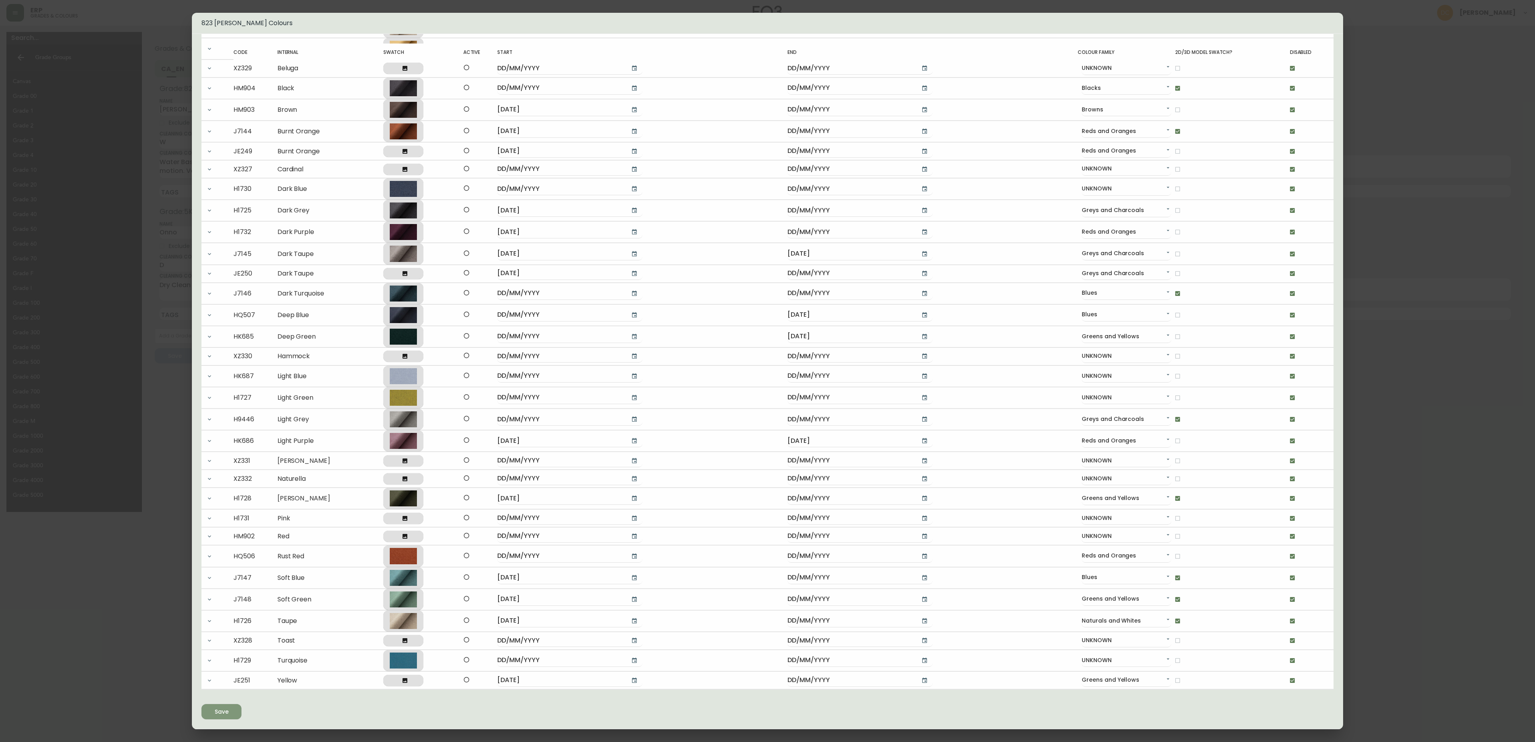
click at [229, 713] on span "Save" at bounding box center [221, 712] width 27 height 10
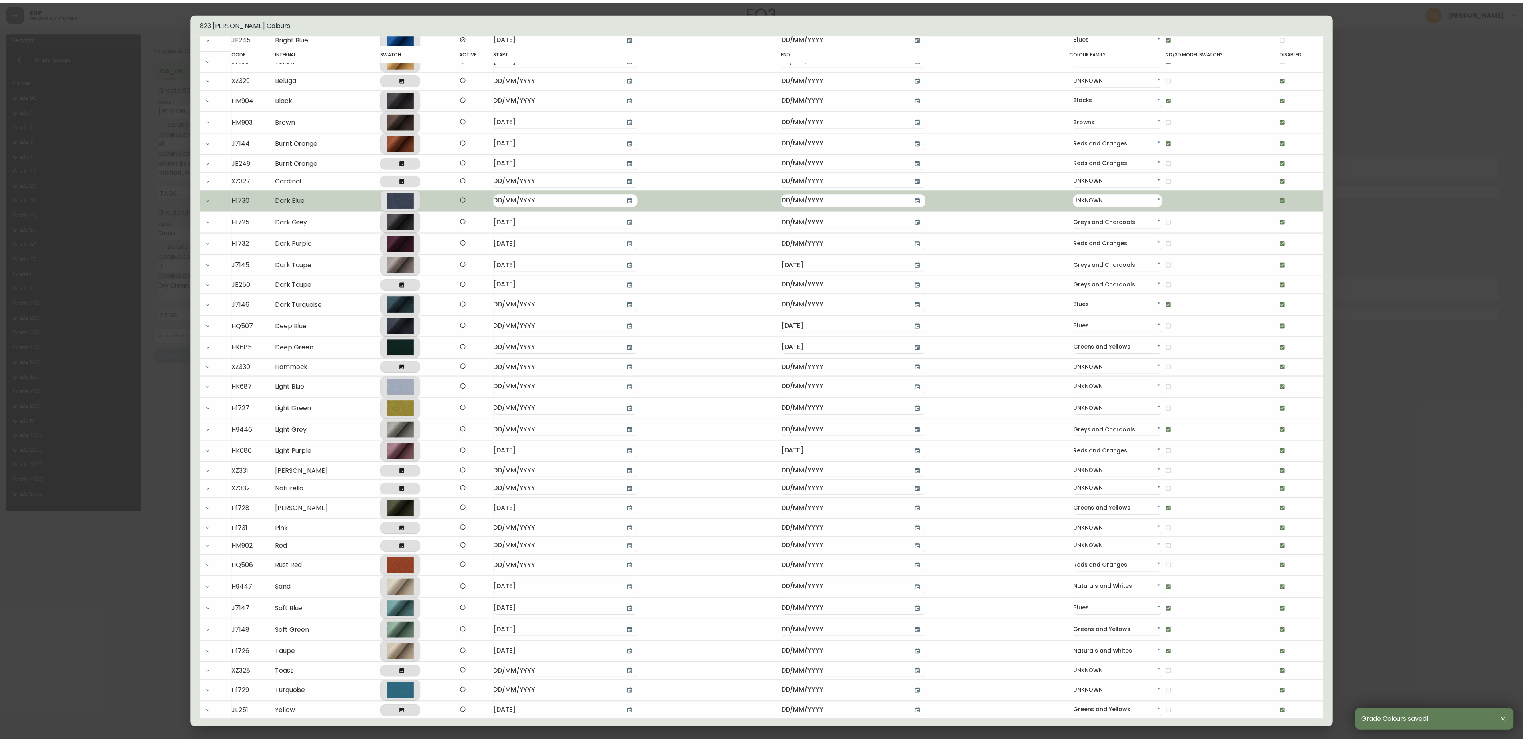
scroll to position [0, 0]
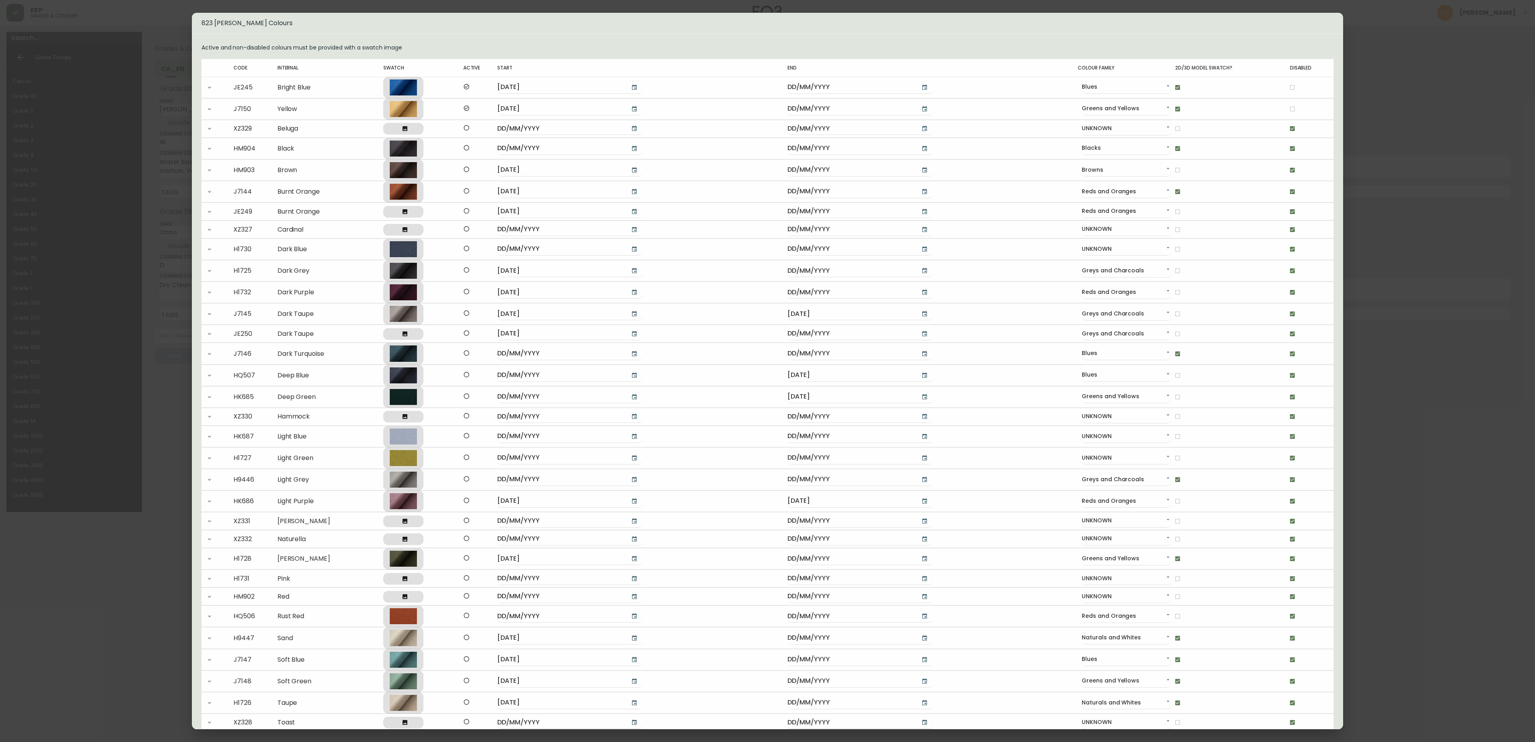
click at [1411, 240] on div "823 [PERSON_NAME] Colours Active and non-disabled colours must be provided with…" at bounding box center [767, 371] width 1535 height 742
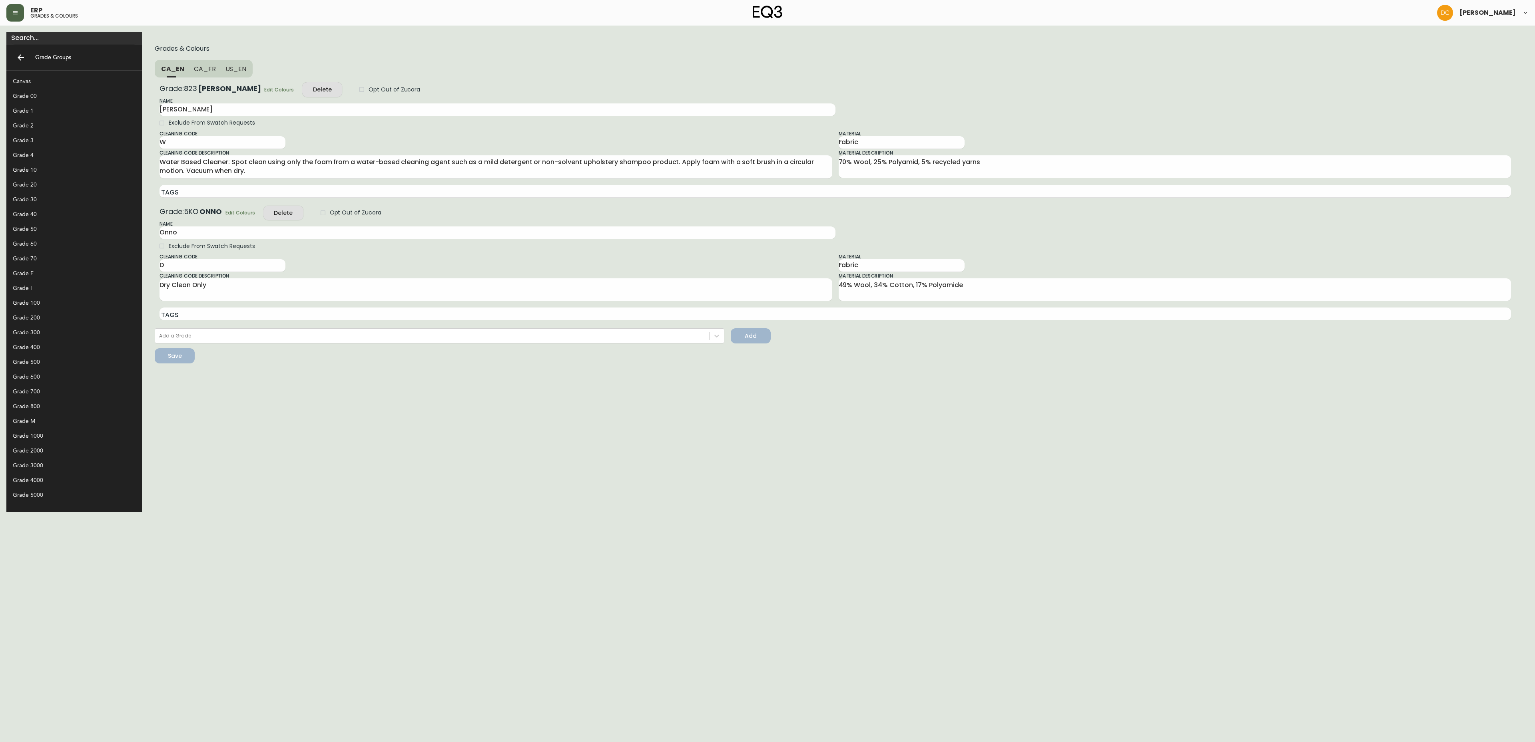
click at [52, 261] on div "Grade 70" at bounding box center [68, 259] width 110 height 8
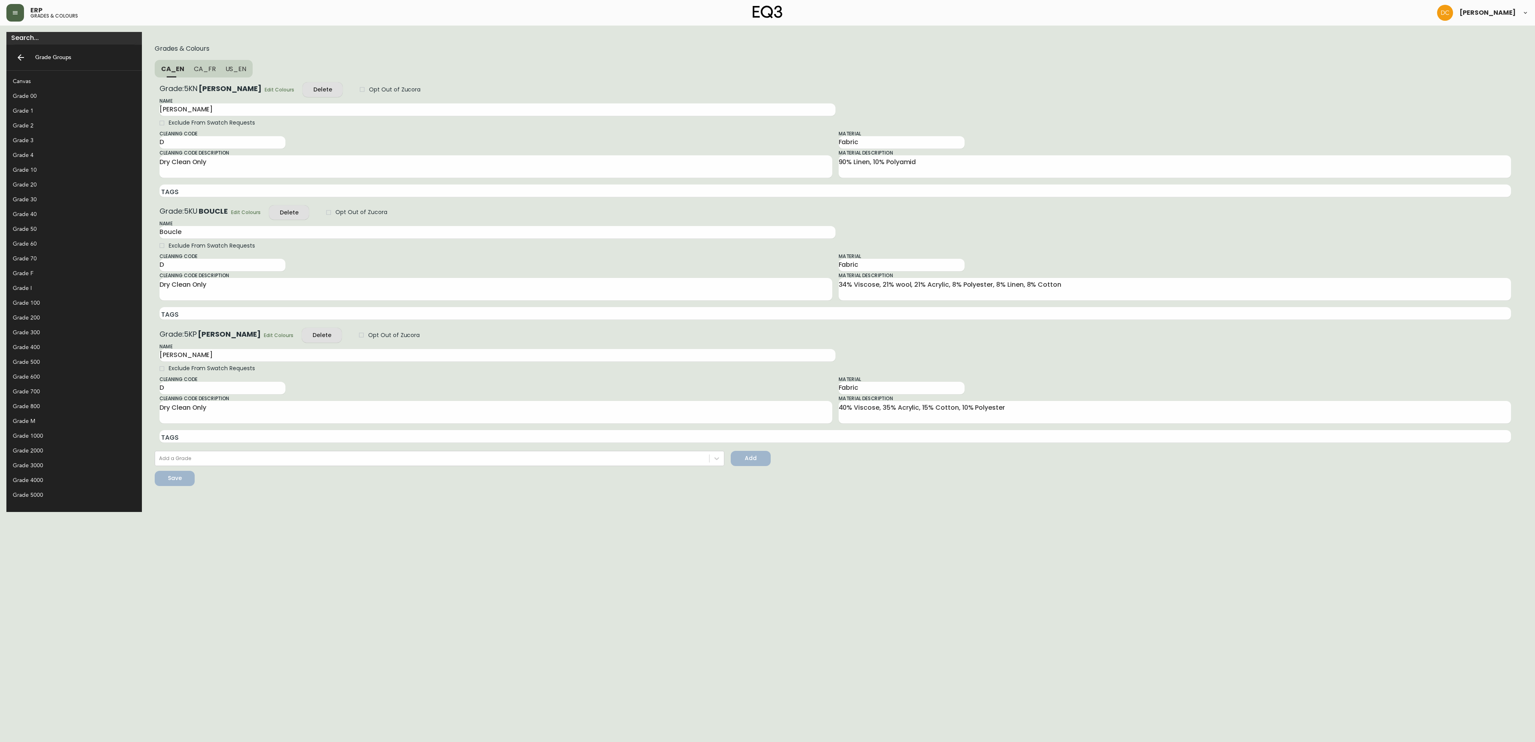
click at [40, 238] on div "Grade 60" at bounding box center [73, 244] width 135 height 15
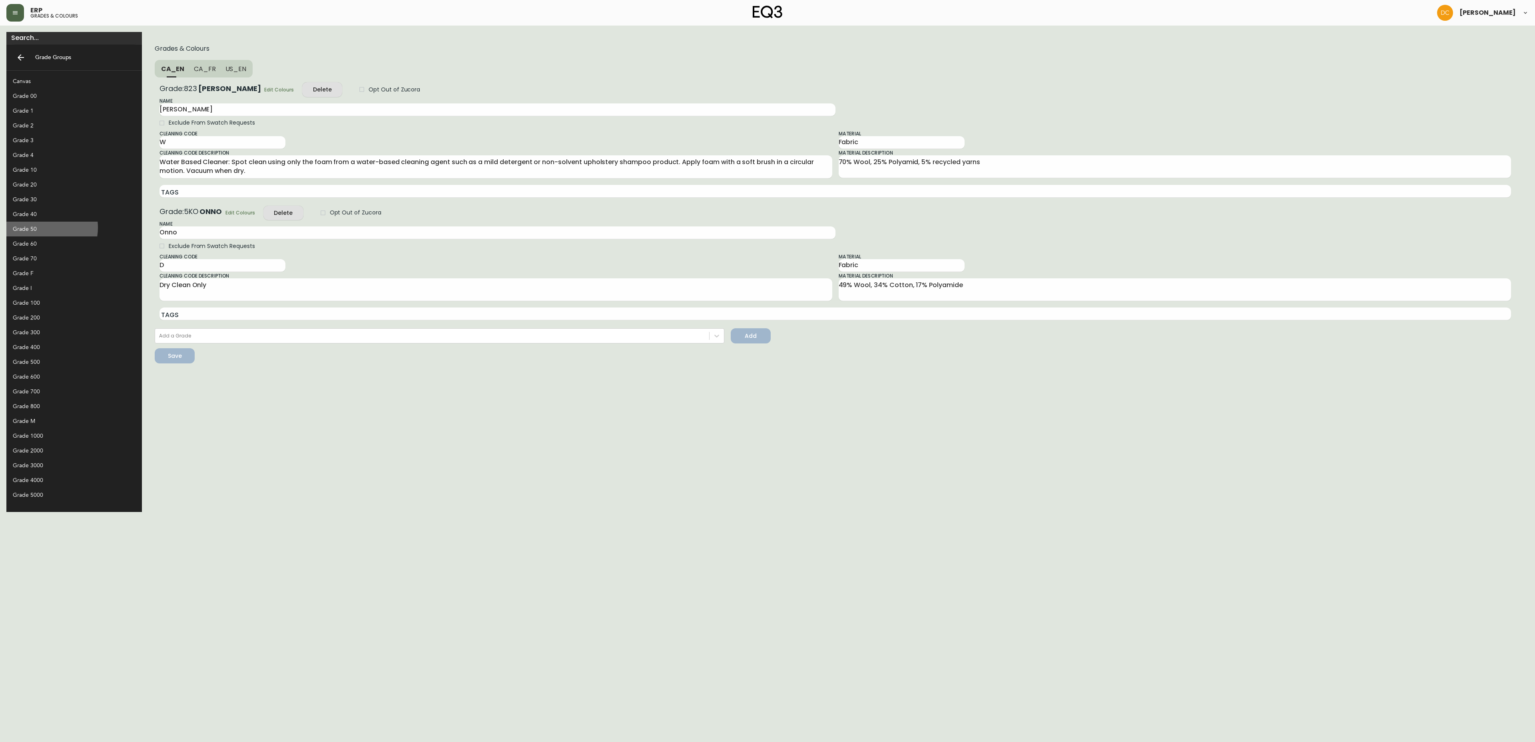
click at [42, 228] on div "Grade 50" at bounding box center [68, 229] width 110 height 8
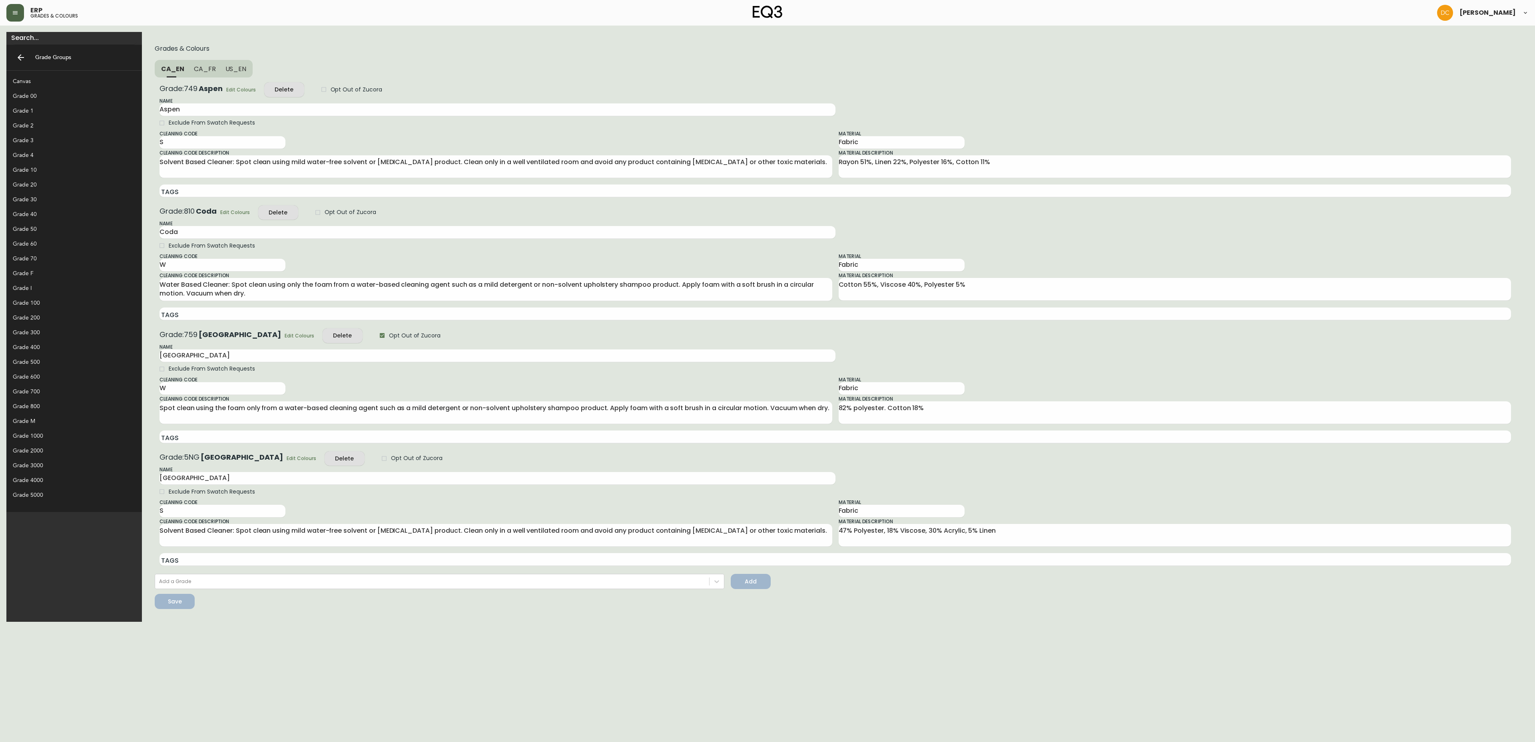
click at [46, 215] on div "Grade 40" at bounding box center [68, 214] width 110 height 8
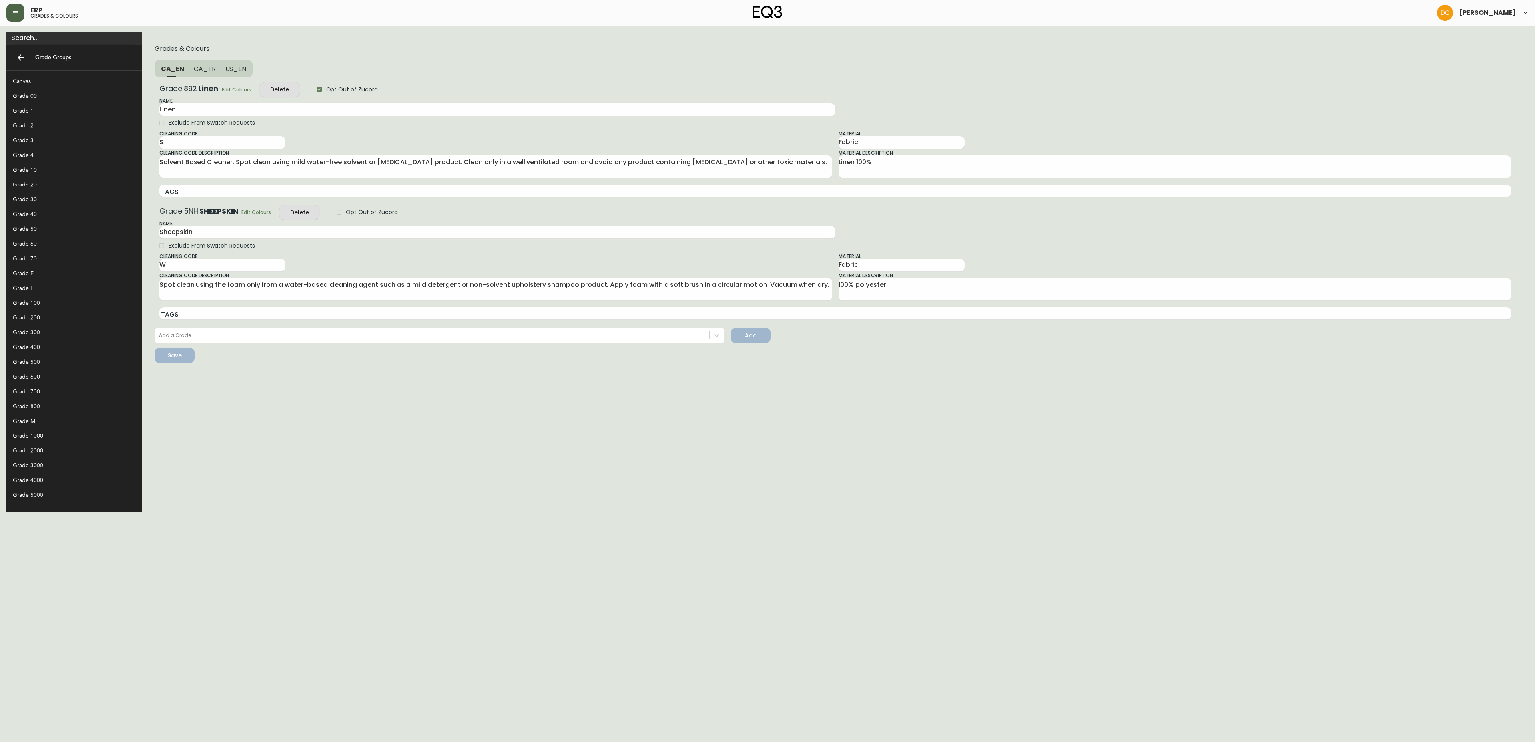
click at [45, 201] on div "Grade 30" at bounding box center [68, 199] width 110 height 8
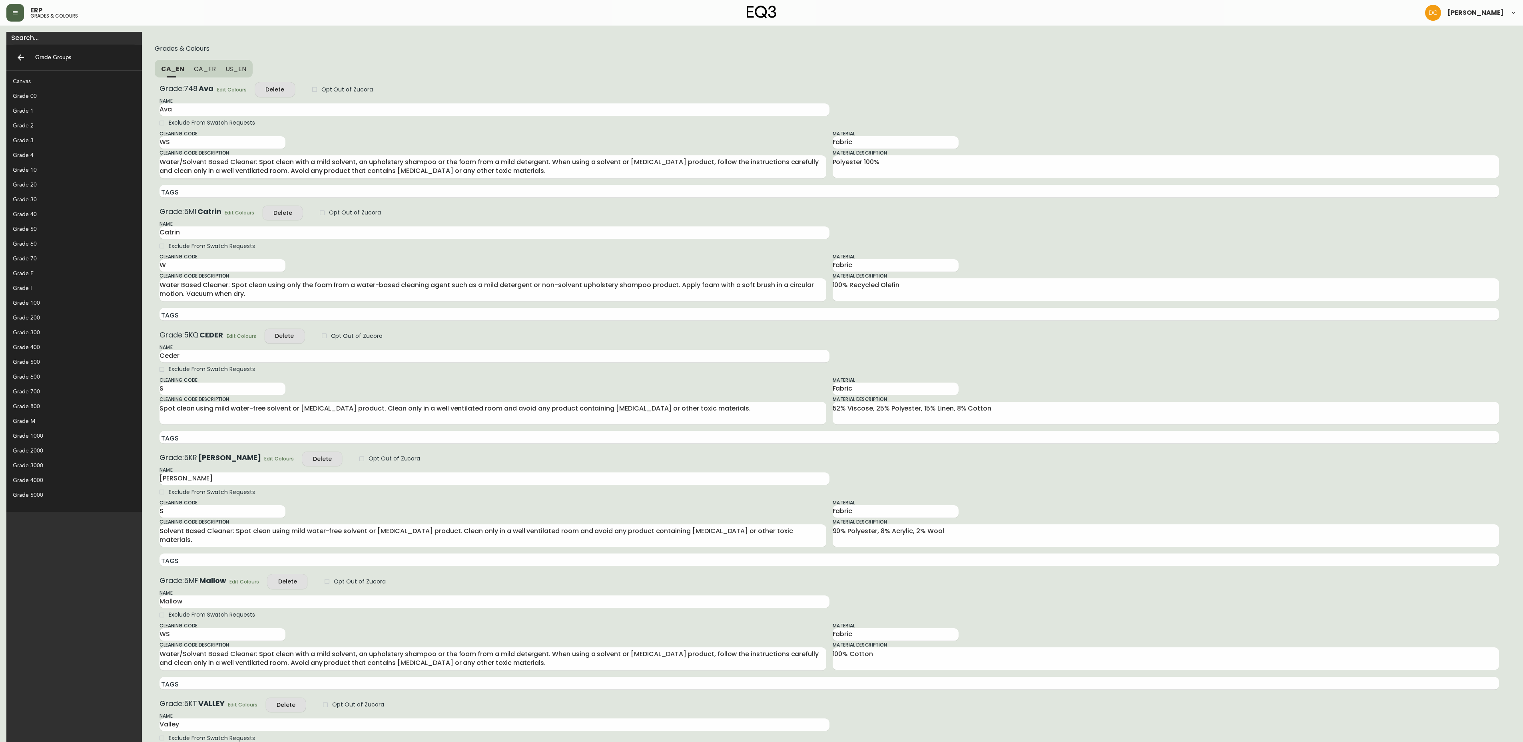
click at [43, 196] on div "Grade 30" at bounding box center [68, 199] width 110 height 8
click at [45, 187] on div "Grade 20" at bounding box center [68, 185] width 110 height 8
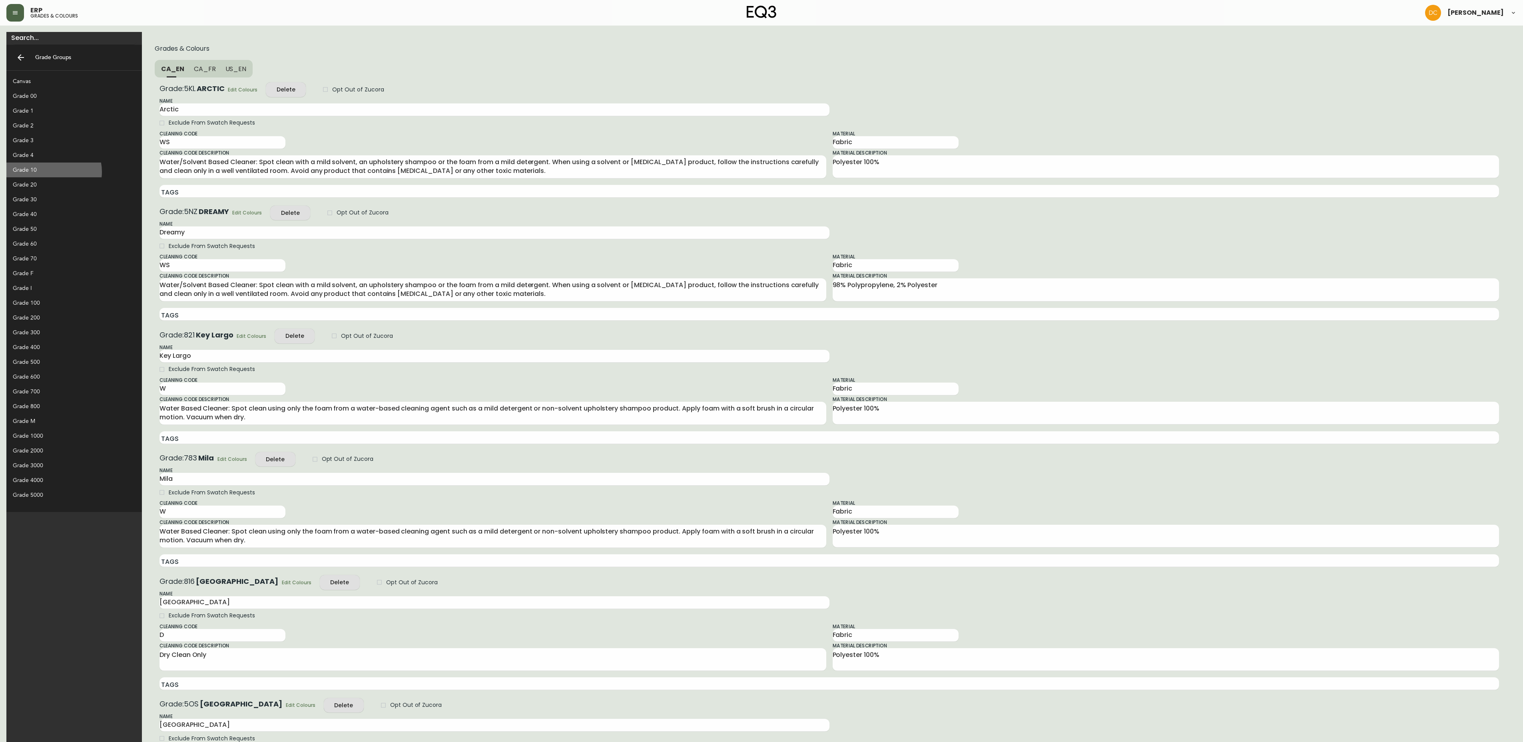
click at [54, 171] on div "Grade 10" at bounding box center [68, 170] width 110 height 8
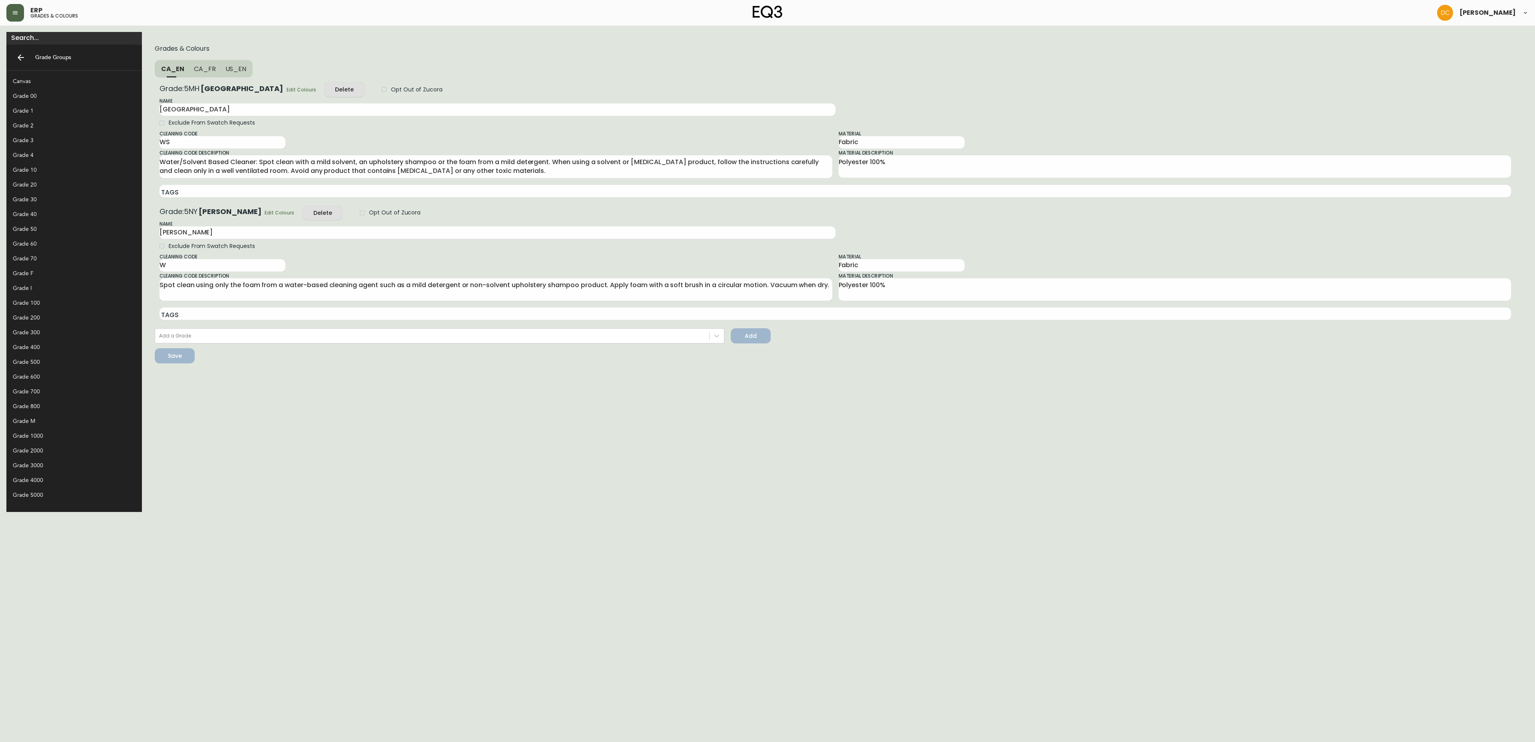
click at [41, 182] on div "Grade 20" at bounding box center [68, 185] width 110 height 8
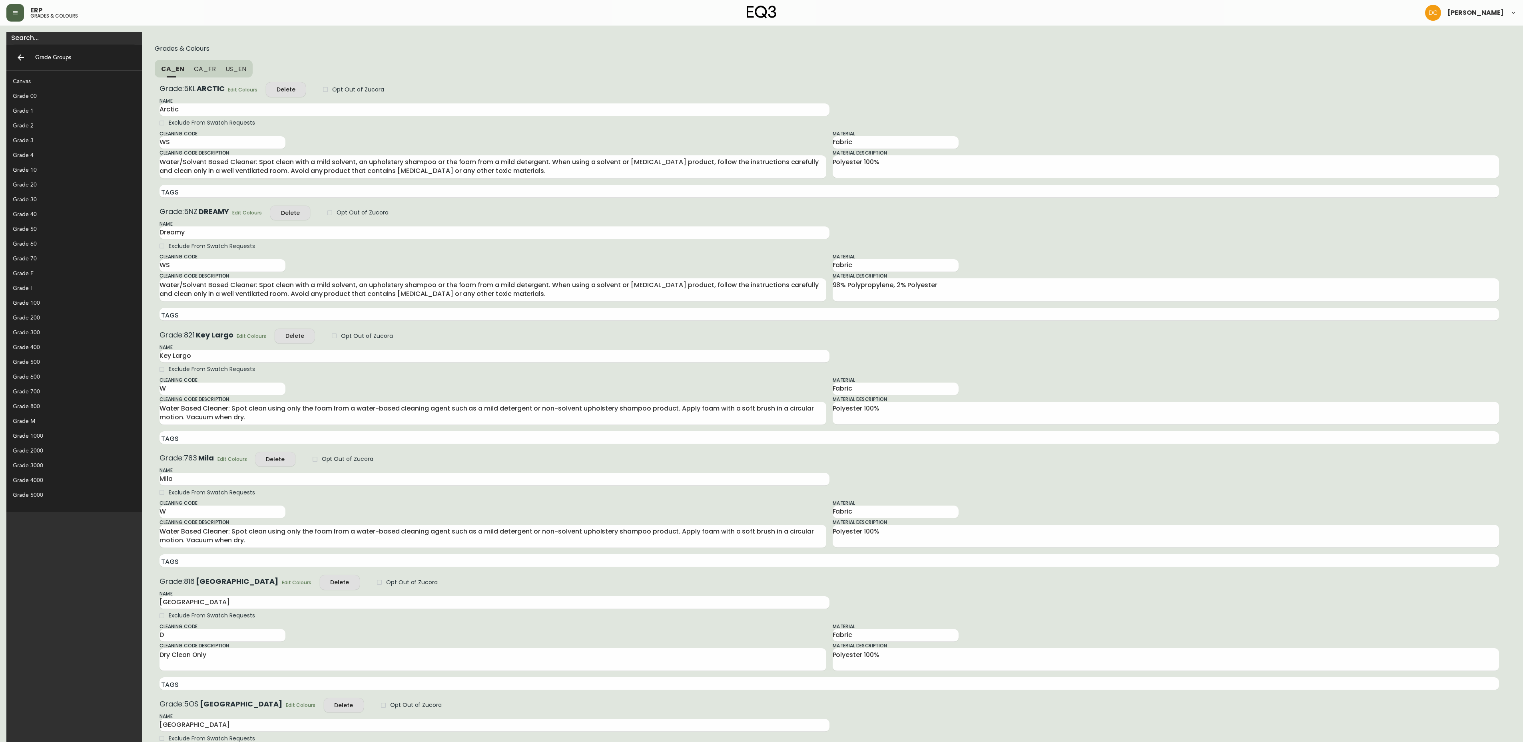
click at [40, 199] on div "Grade 30" at bounding box center [68, 199] width 110 height 8
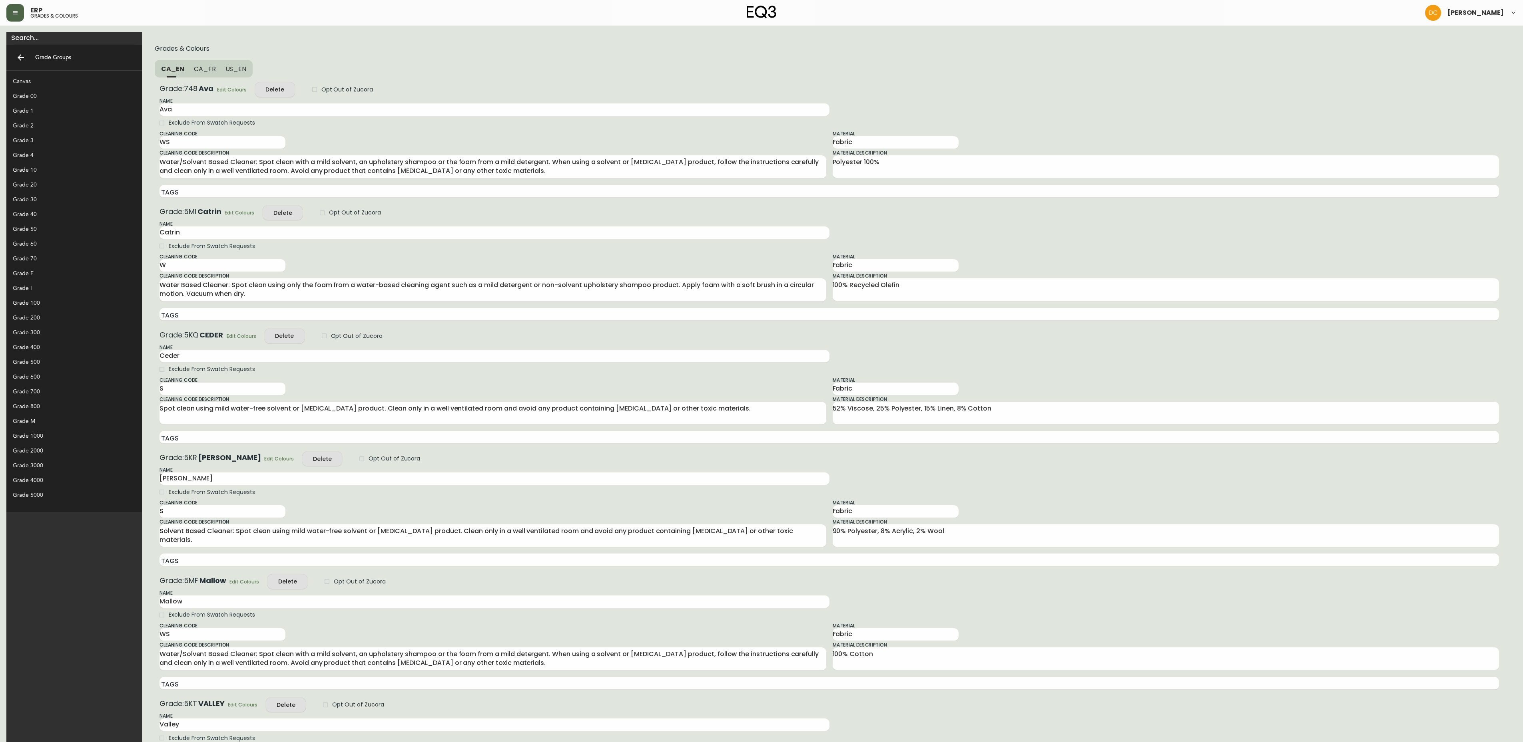
click at [38, 215] on div "Grade 40" at bounding box center [68, 214] width 110 height 8
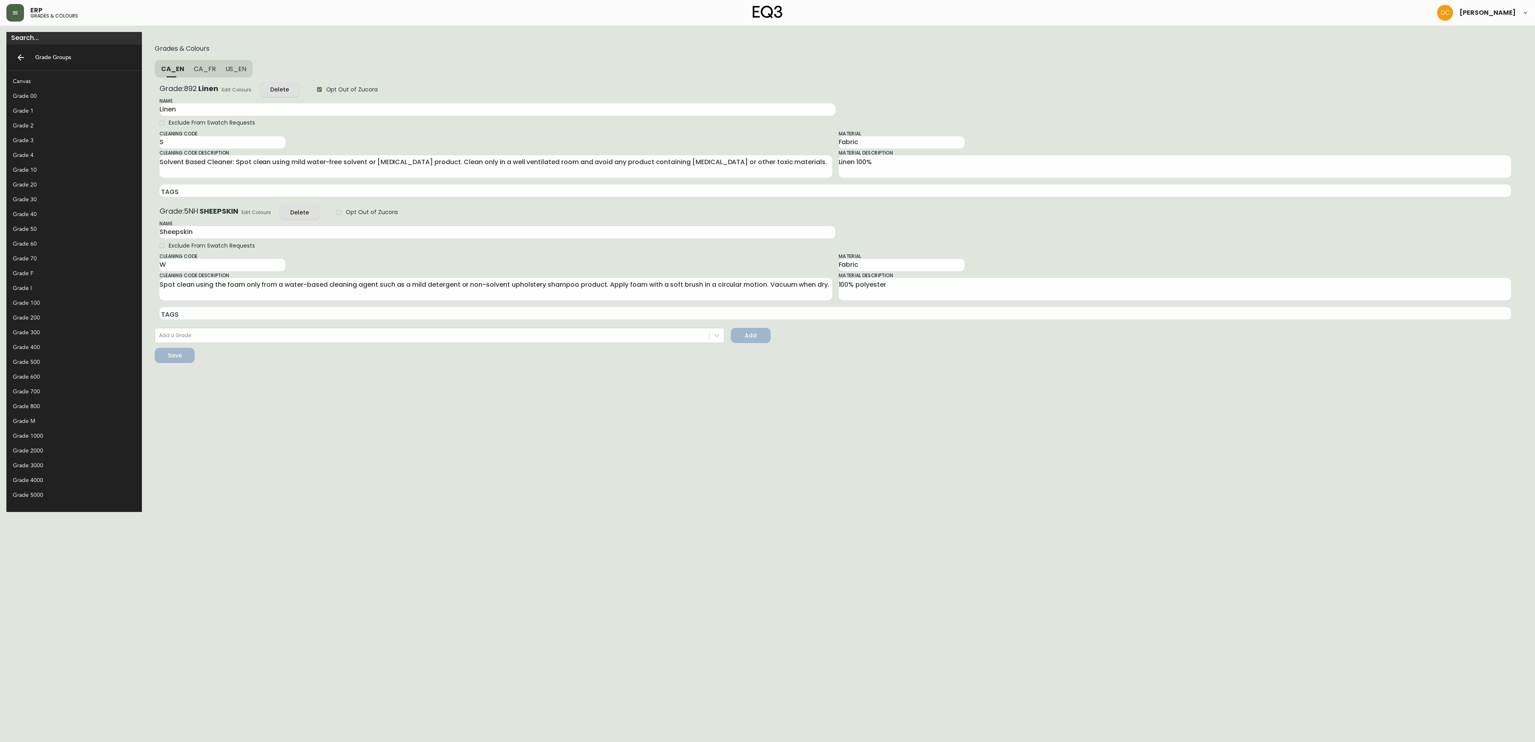
click at [47, 225] on div "Grade 50" at bounding box center [68, 229] width 110 height 8
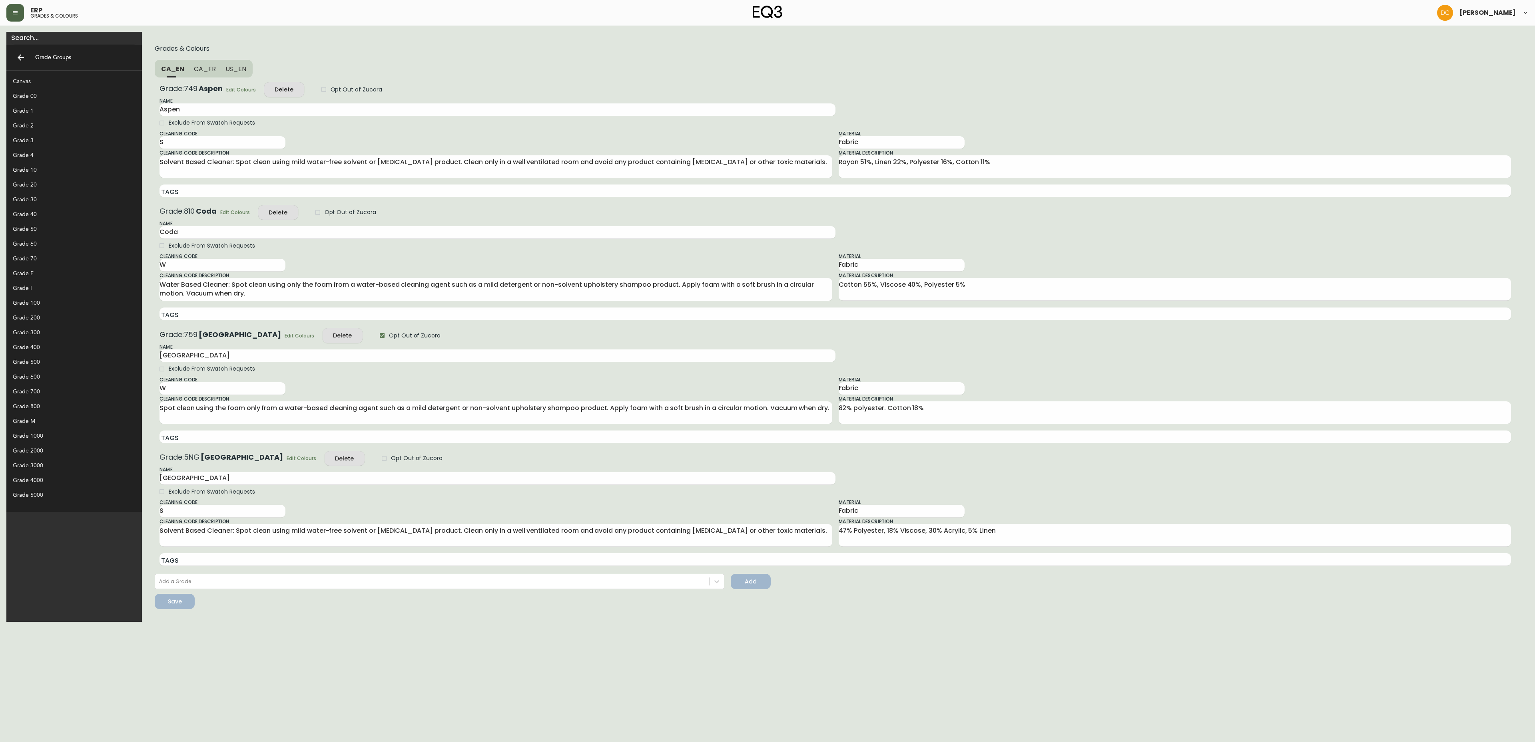
click at [43, 243] on div "Grade 60" at bounding box center [68, 244] width 110 height 8
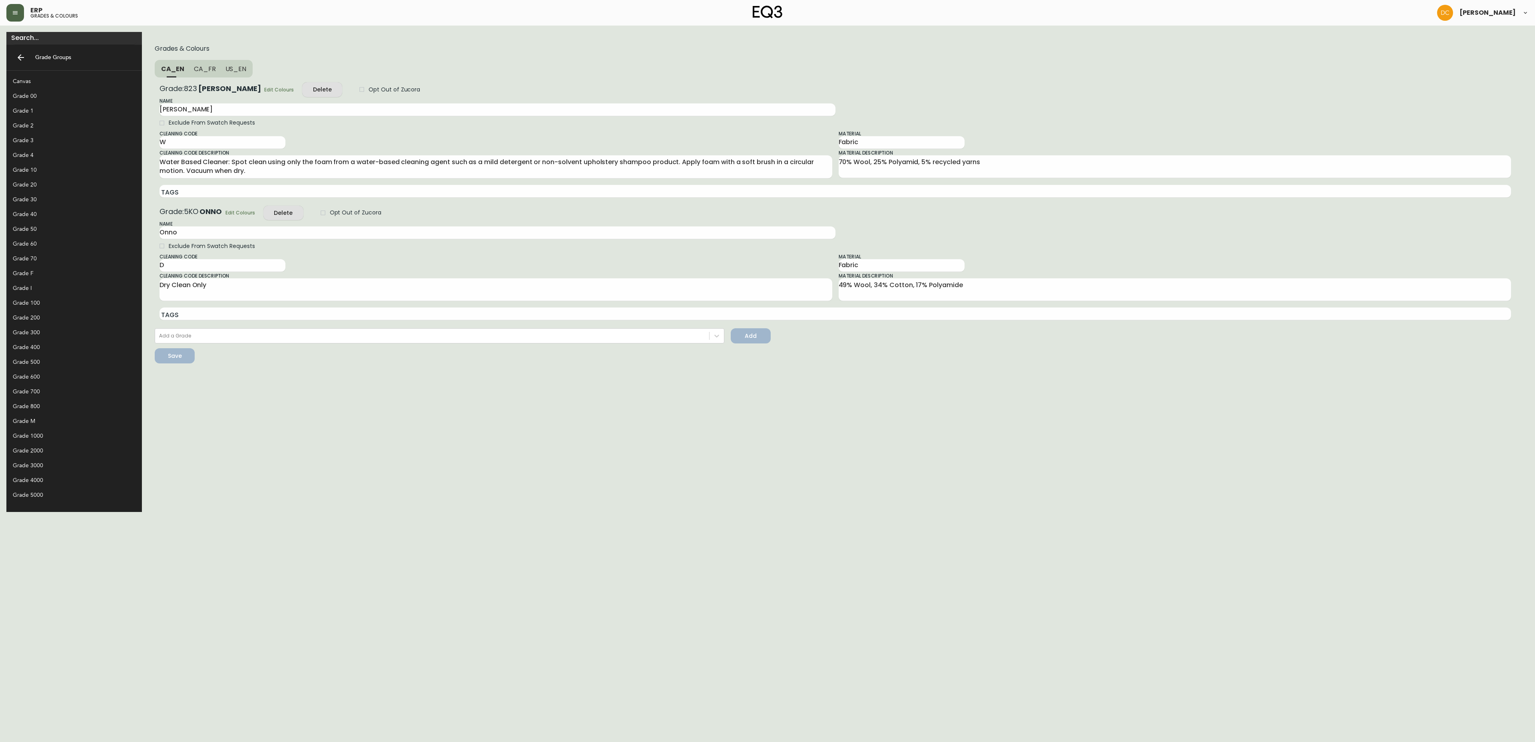
click at [71, 258] on div "Grade 70" at bounding box center [68, 259] width 110 height 8
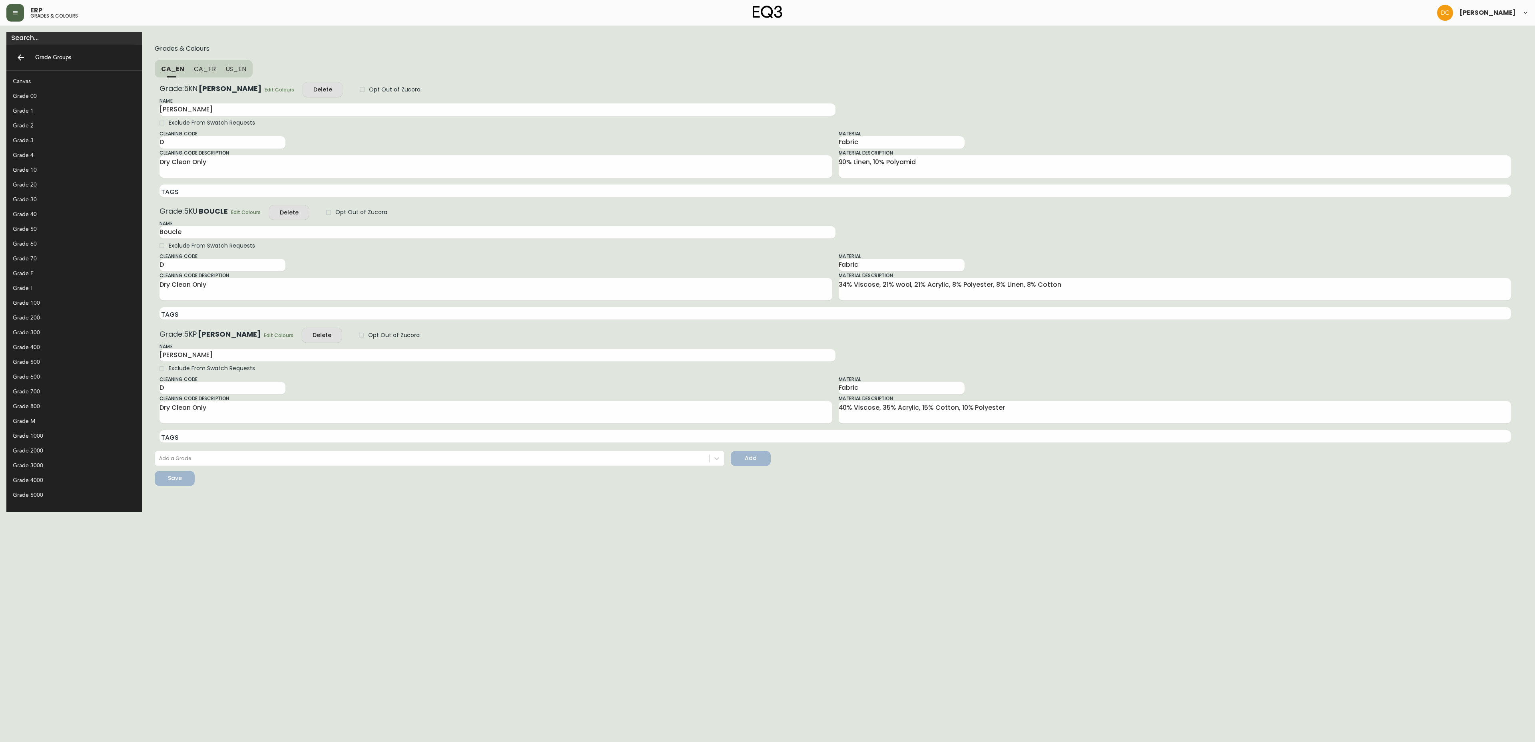
click at [48, 168] on div "Grade 10" at bounding box center [68, 170] width 110 height 8
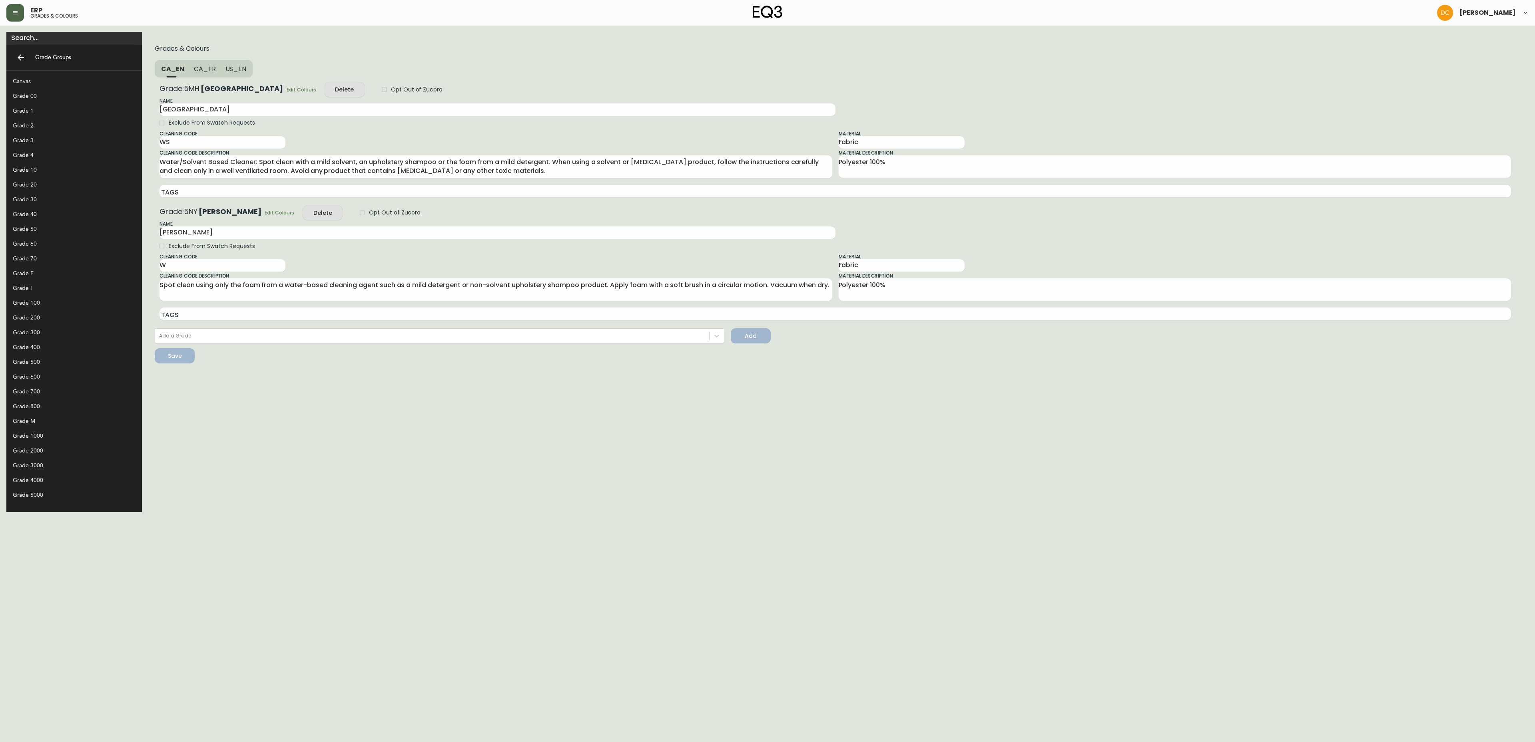
click at [265, 214] on span "Edit Colours" at bounding box center [280, 213] width 30 height 8
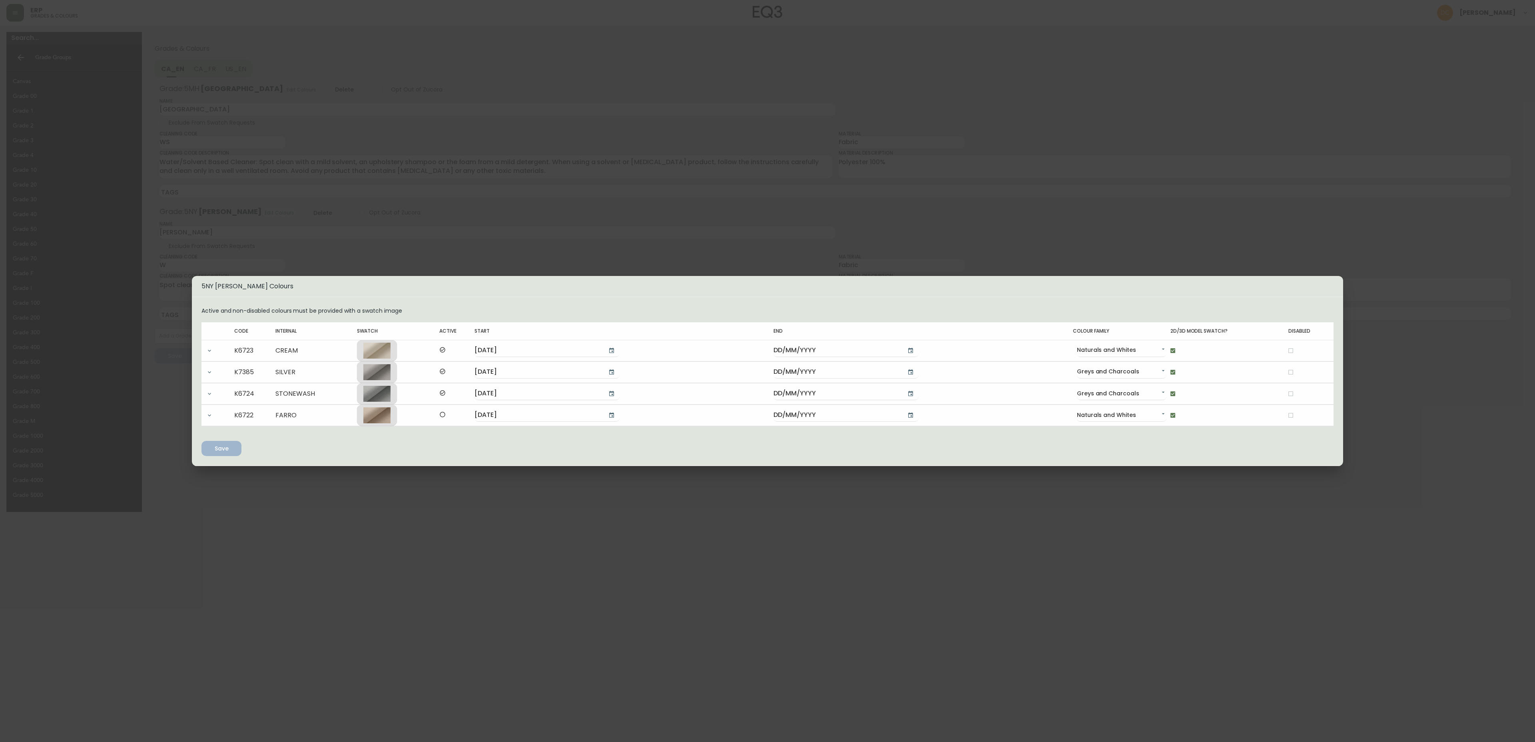
click at [459, 221] on div "5NY [PERSON_NAME] Colours Active and non-disabled colours must be provided with…" at bounding box center [767, 371] width 1535 height 742
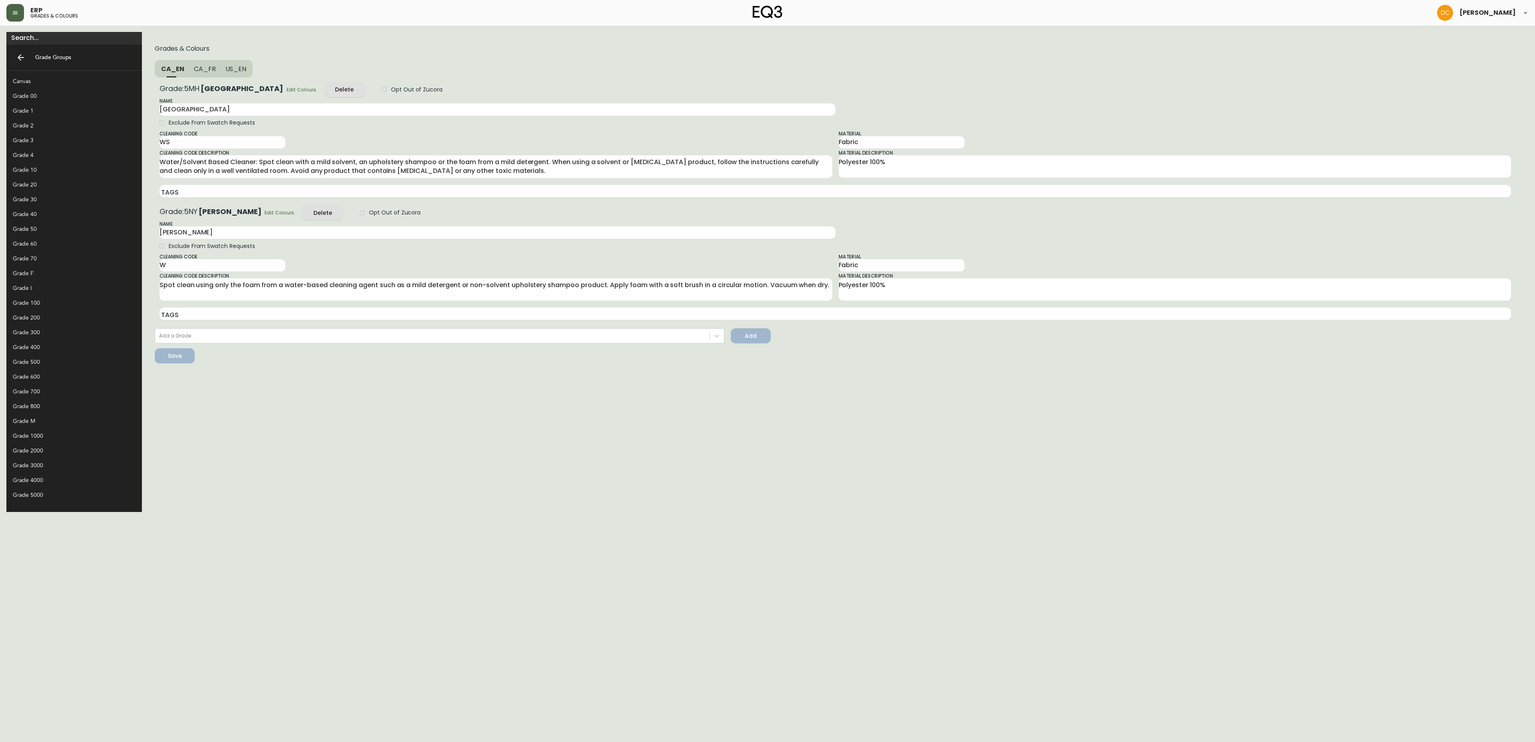
click at [36, 185] on div "Grade 20" at bounding box center [68, 185] width 110 height 8
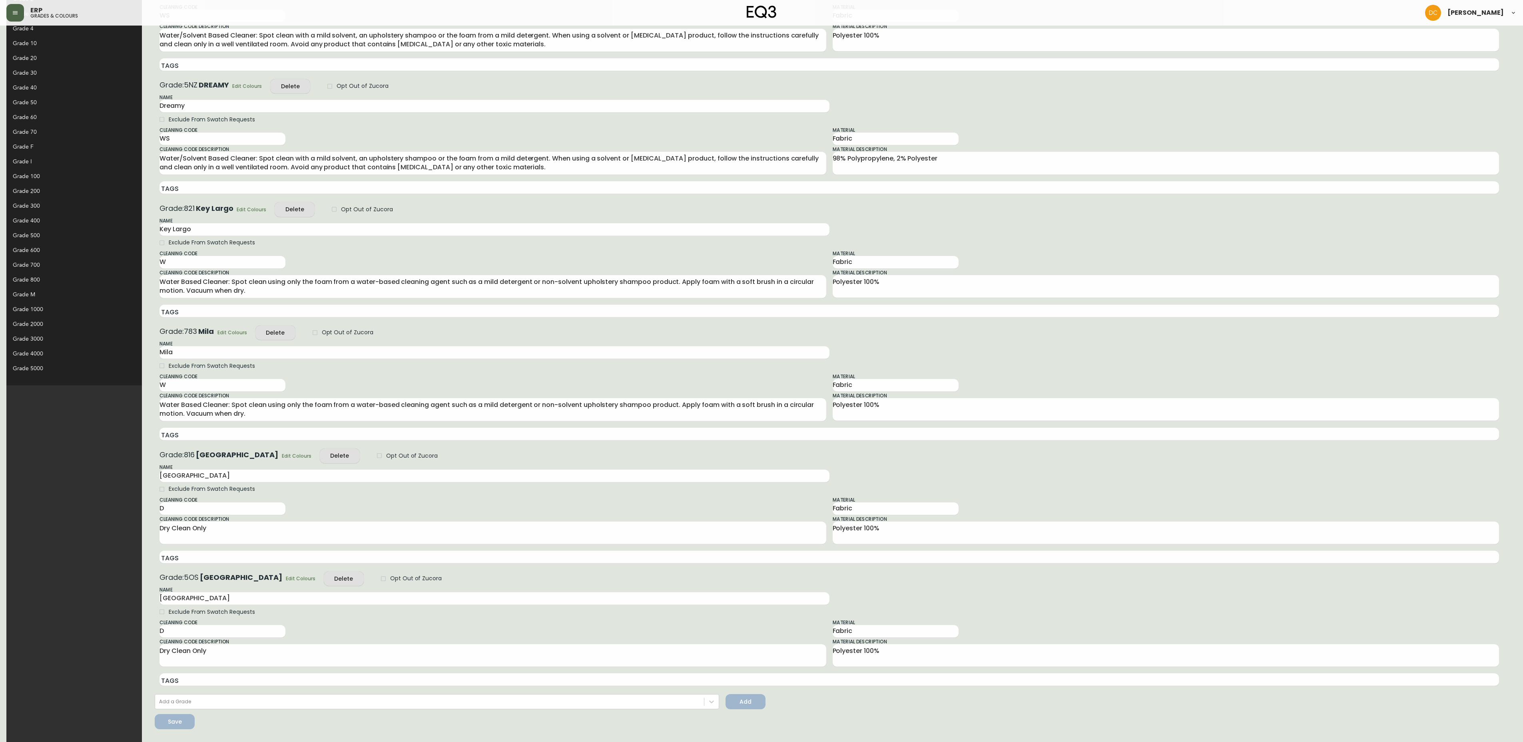
scroll to position [48, 0]
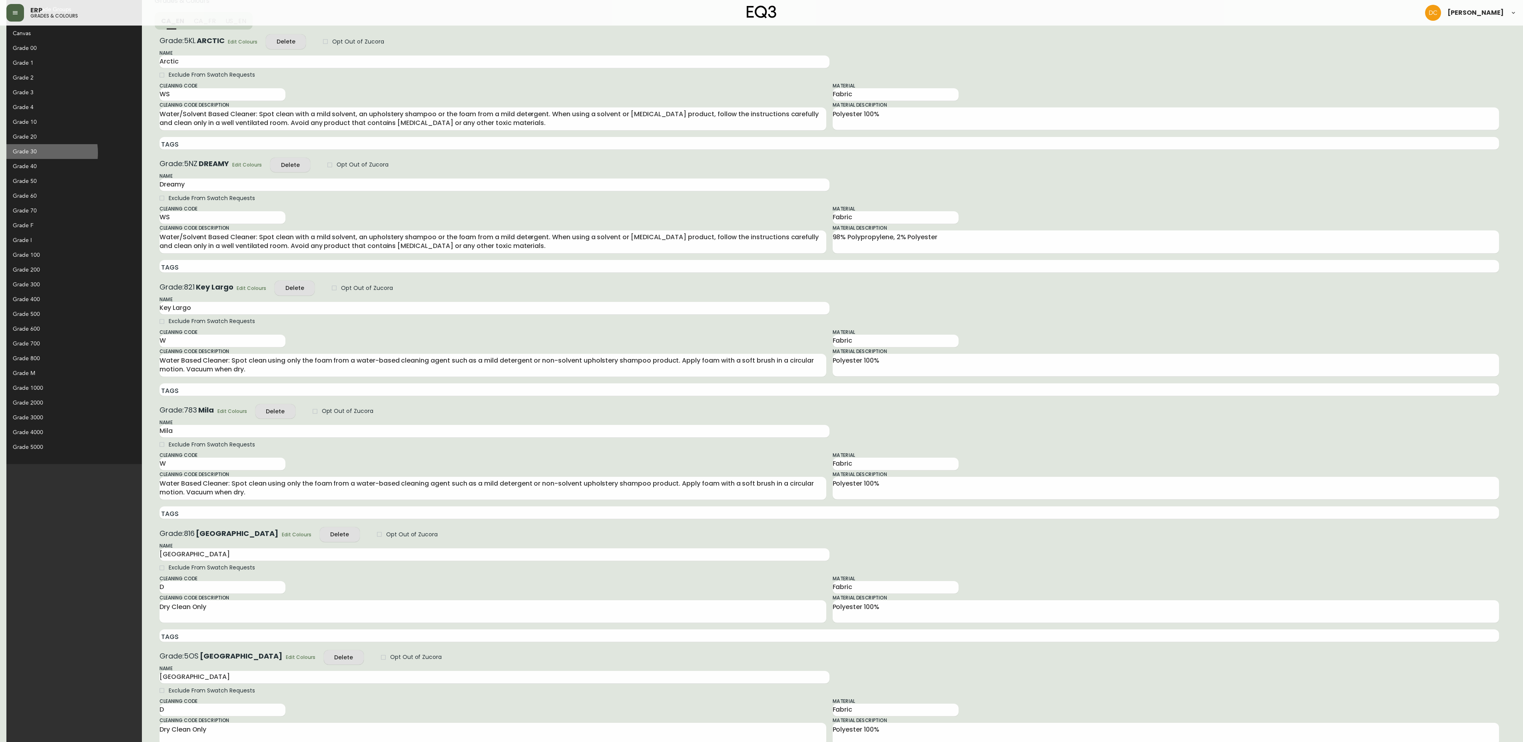
click at [33, 153] on div "Grade 30" at bounding box center [68, 151] width 110 height 8
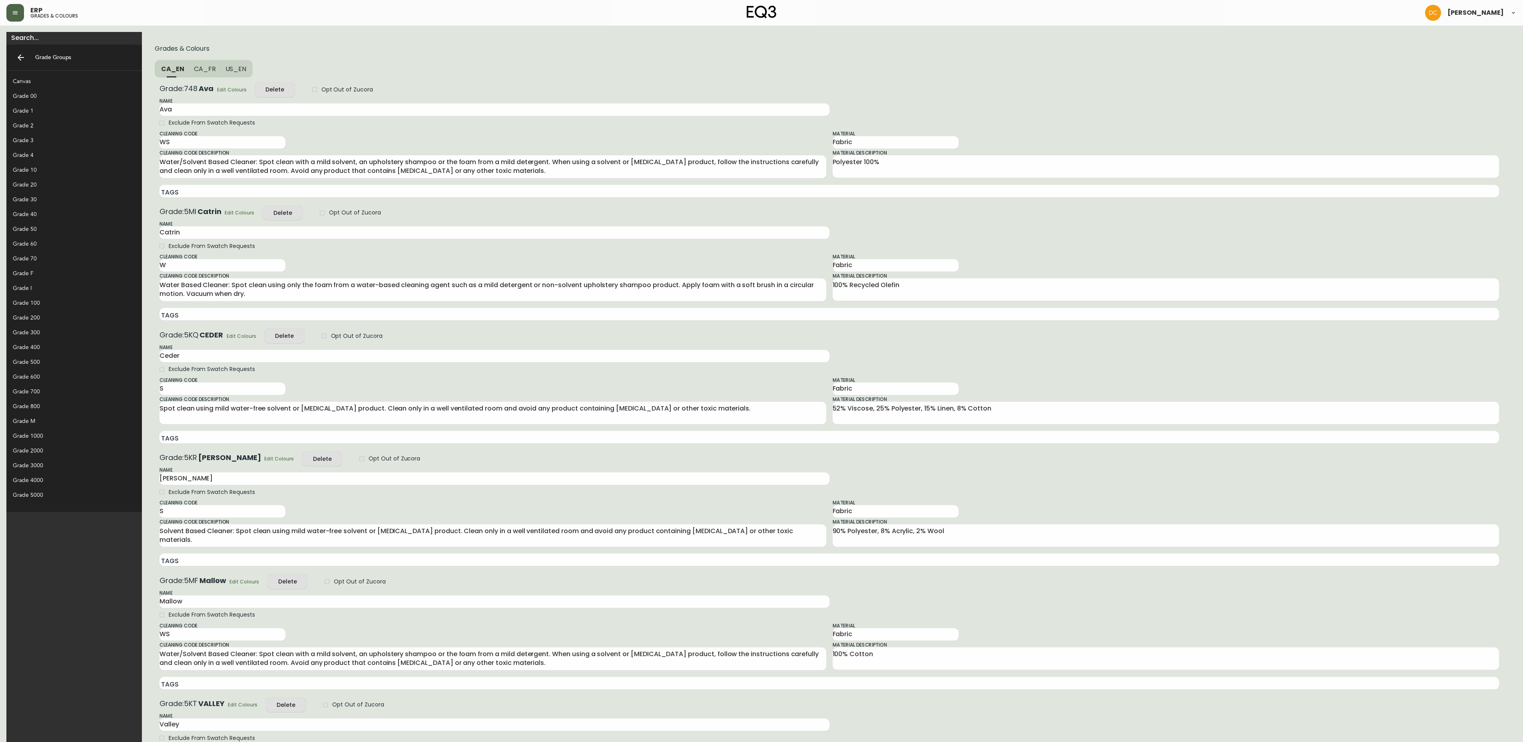
click at [42, 256] on div "Grade 70" at bounding box center [68, 259] width 110 height 8
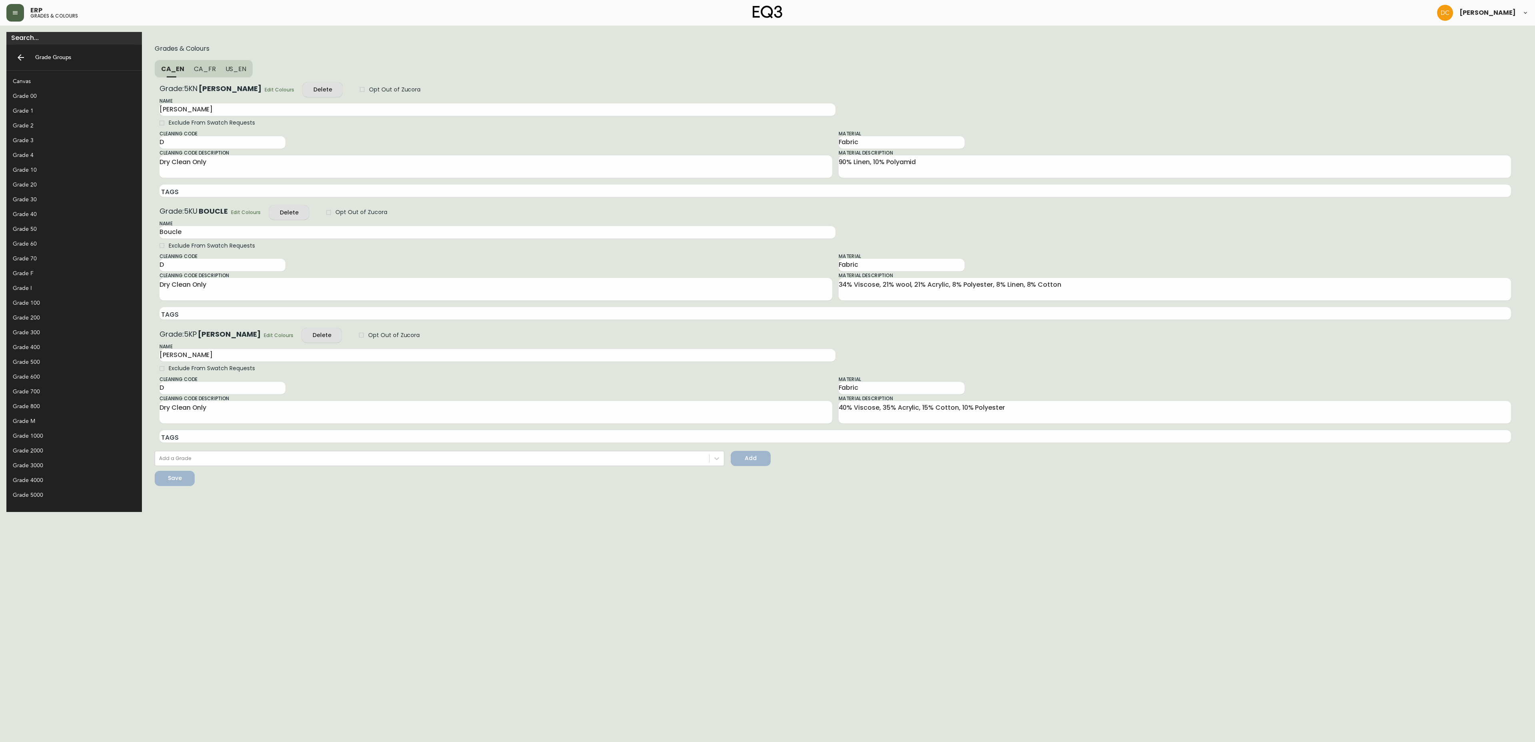
click at [40, 244] on div "Grade 60" at bounding box center [68, 244] width 110 height 8
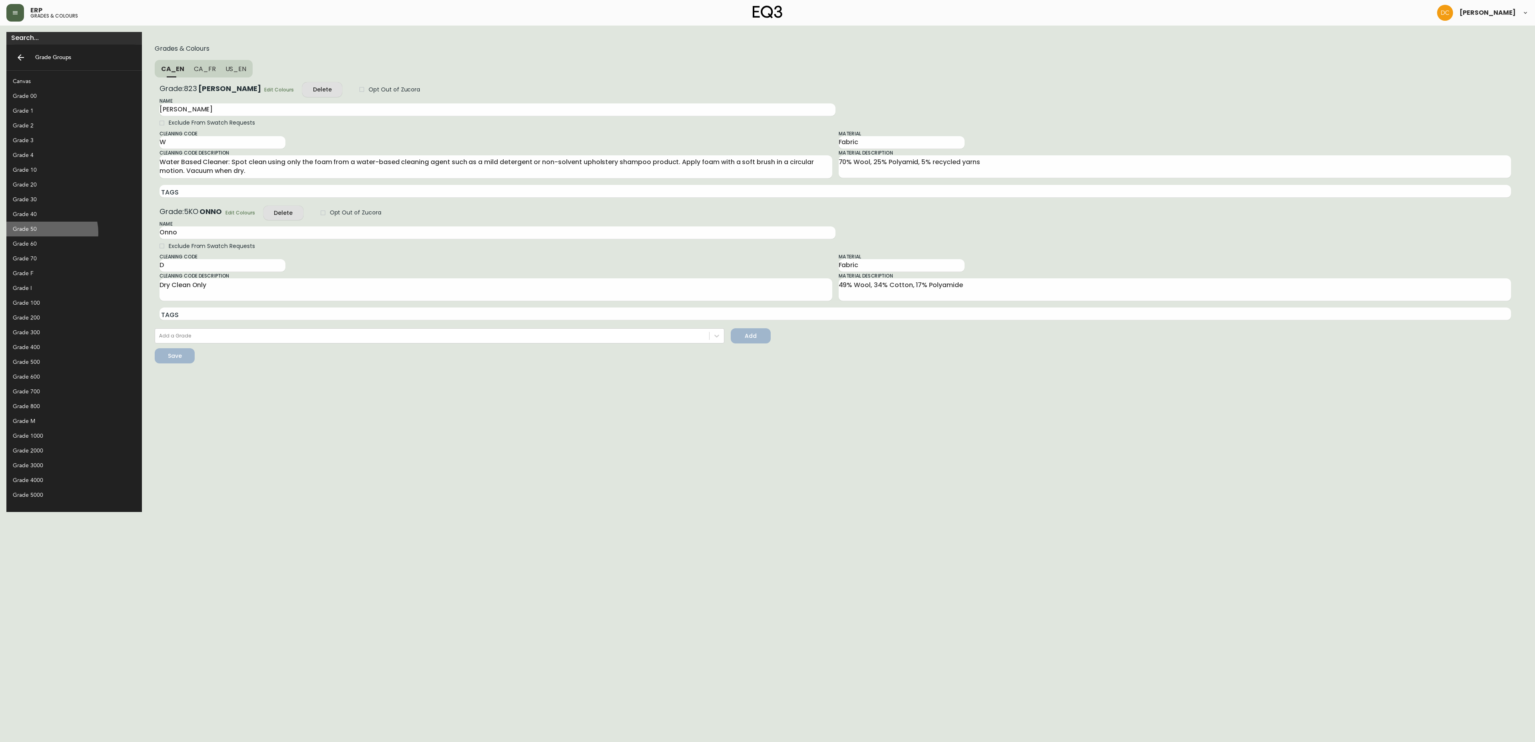
click at [46, 233] on div "Grade 50" at bounding box center [68, 229] width 110 height 8
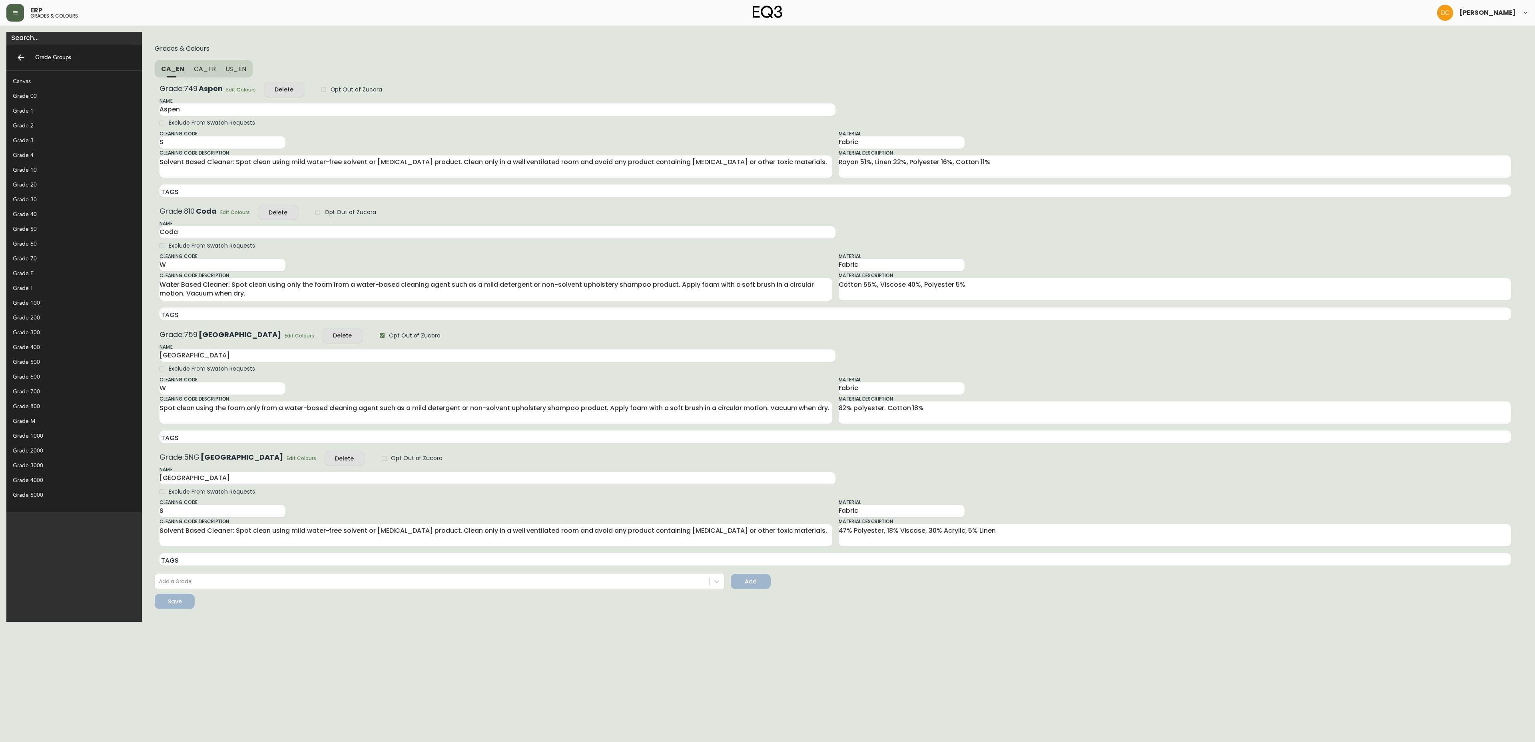
click at [31, 232] on div "Grade 50" at bounding box center [68, 229] width 110 height 8
click at [44, 216] on div "Grade 40" at bounding box center [68, 214] width 110 height 8
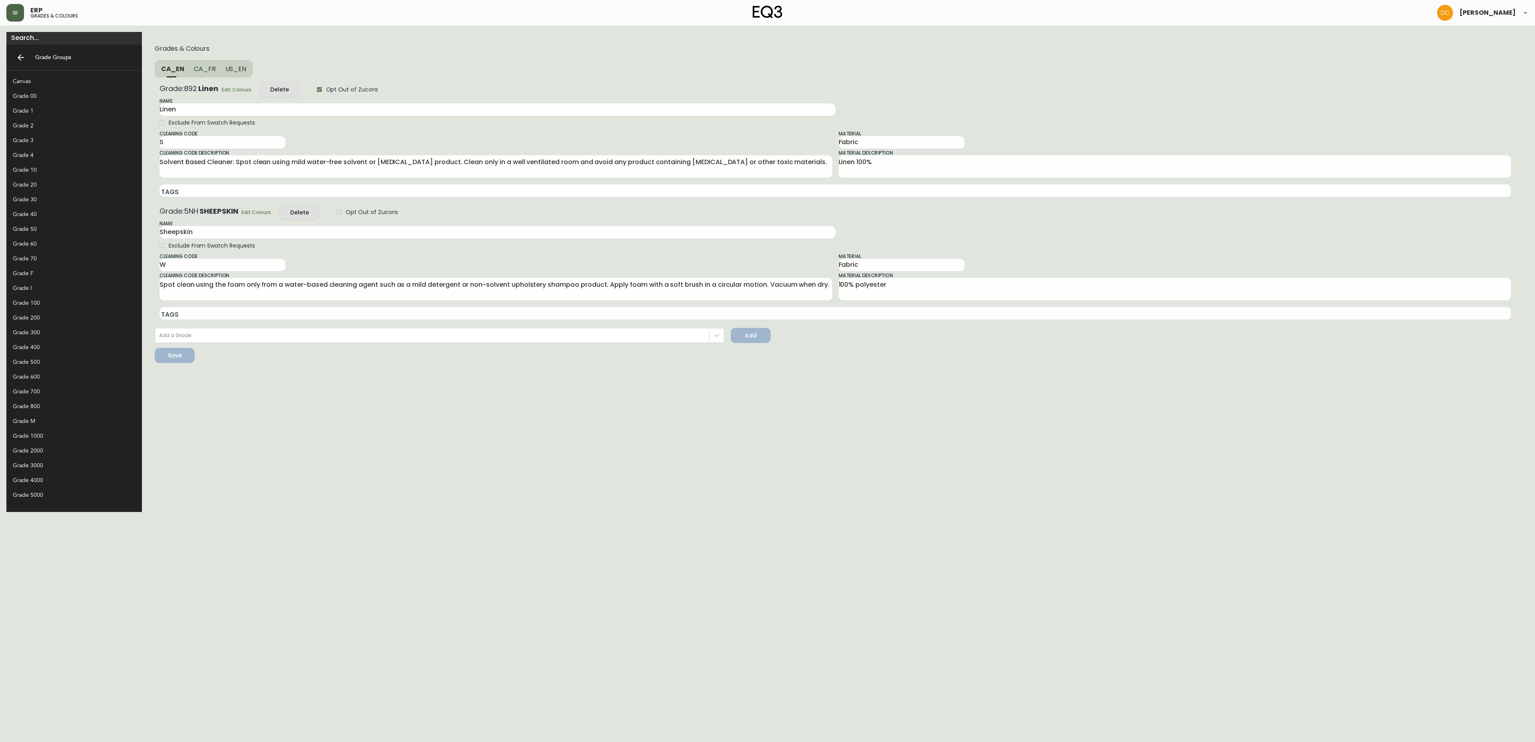
click at [35, 201] on div "Grade 30" at bounding box center [68, 199] width 110 height 8
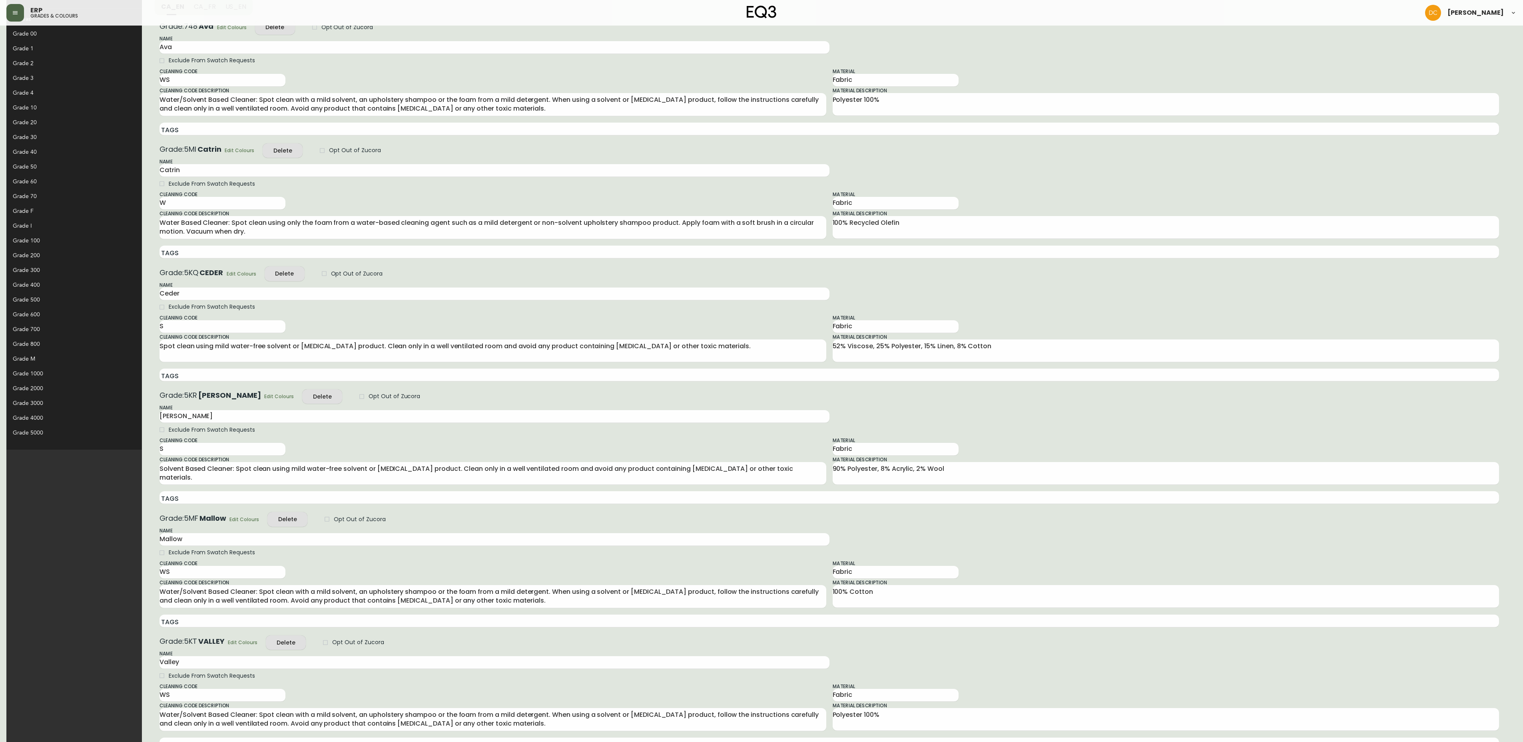
scroll to position [128, 0]
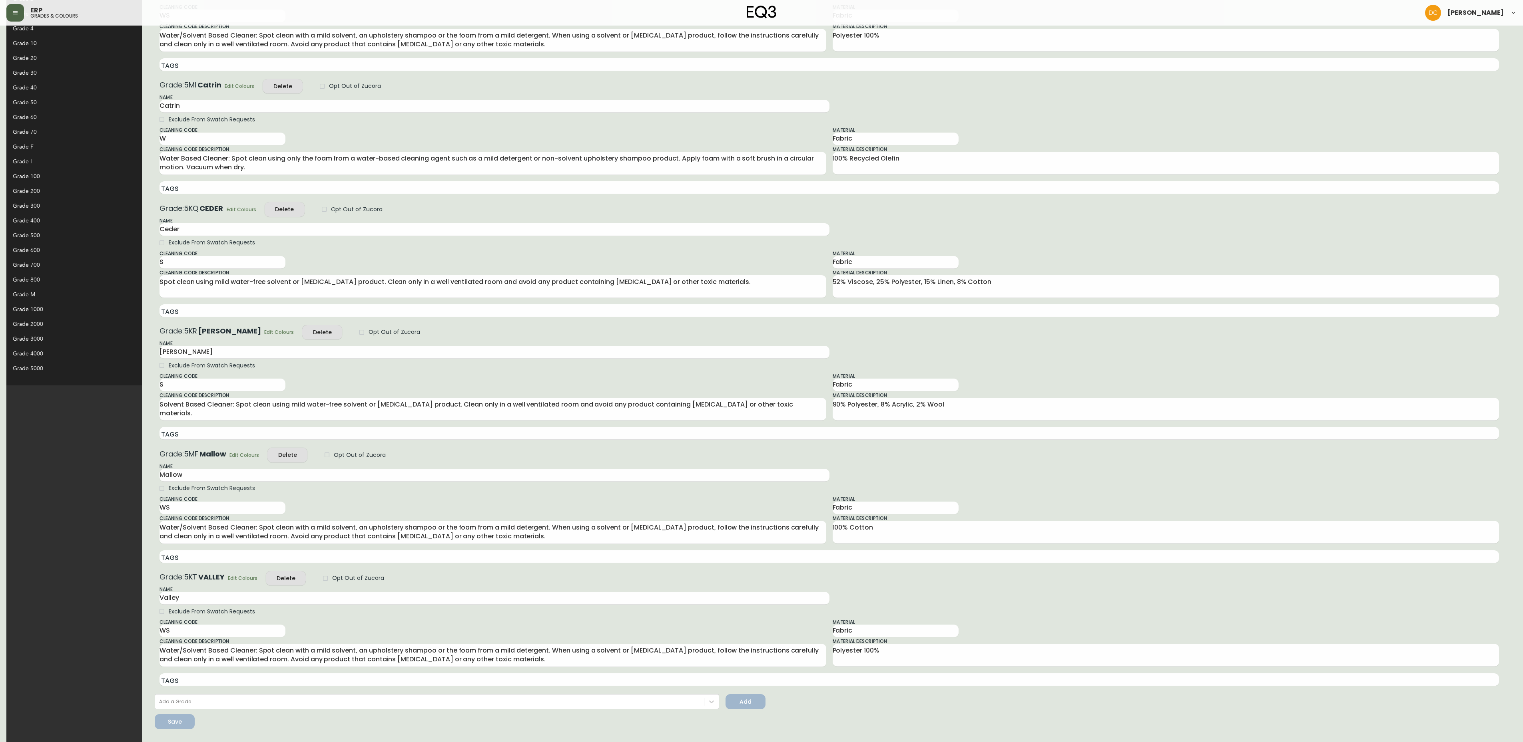
click at [195, 569] on form "Grades & Colours CA_EN CA_FR US_EN Grade: 748 Ava Edit Colours Delete Opt Out o…" at bounding box center [828, 324] width 1361 height 824
click at [228, 581] on span "Edit Colours" at bounding box center [243, 578] width 30 height 8
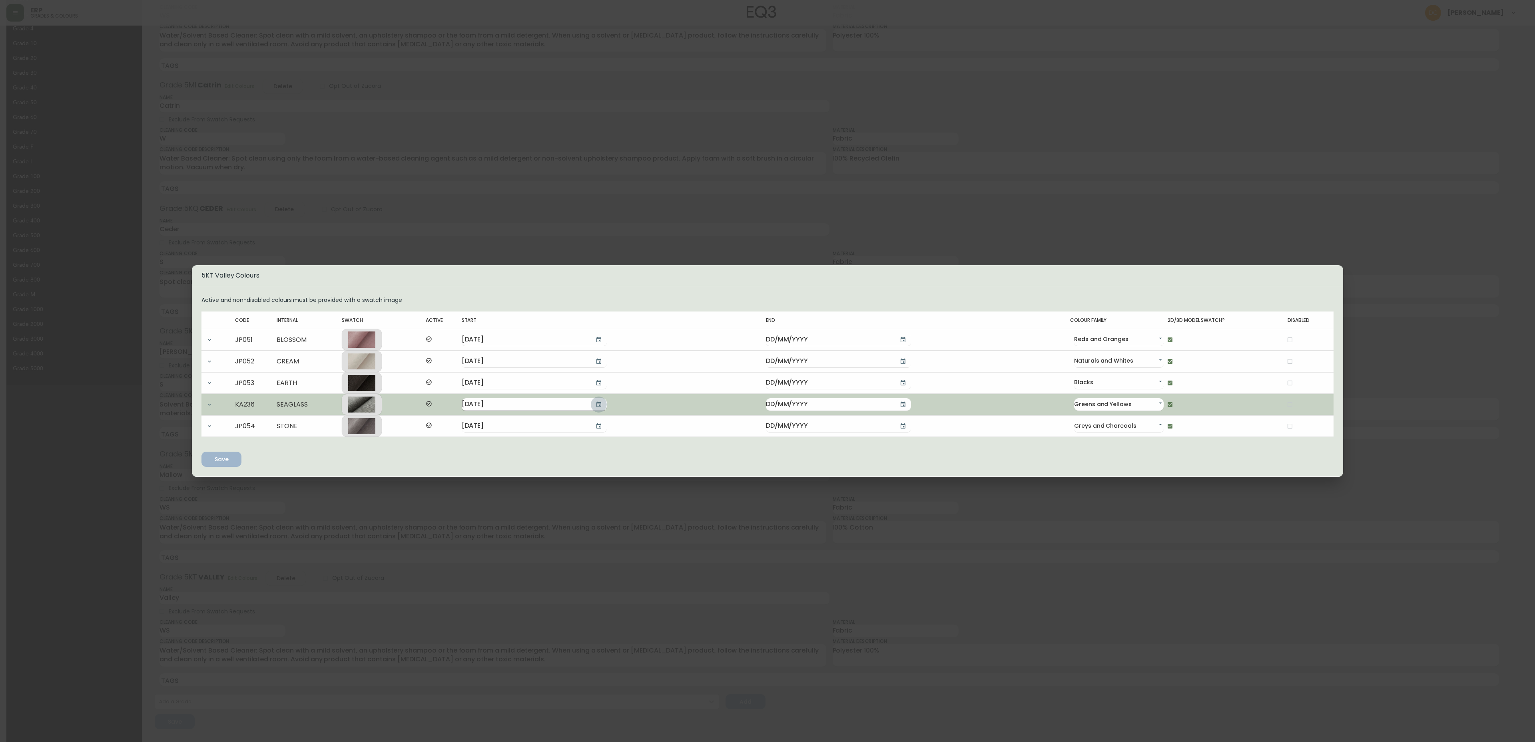
click at [602, 402] on icon "button" at bounding box center [598, 405] width 6 height 6
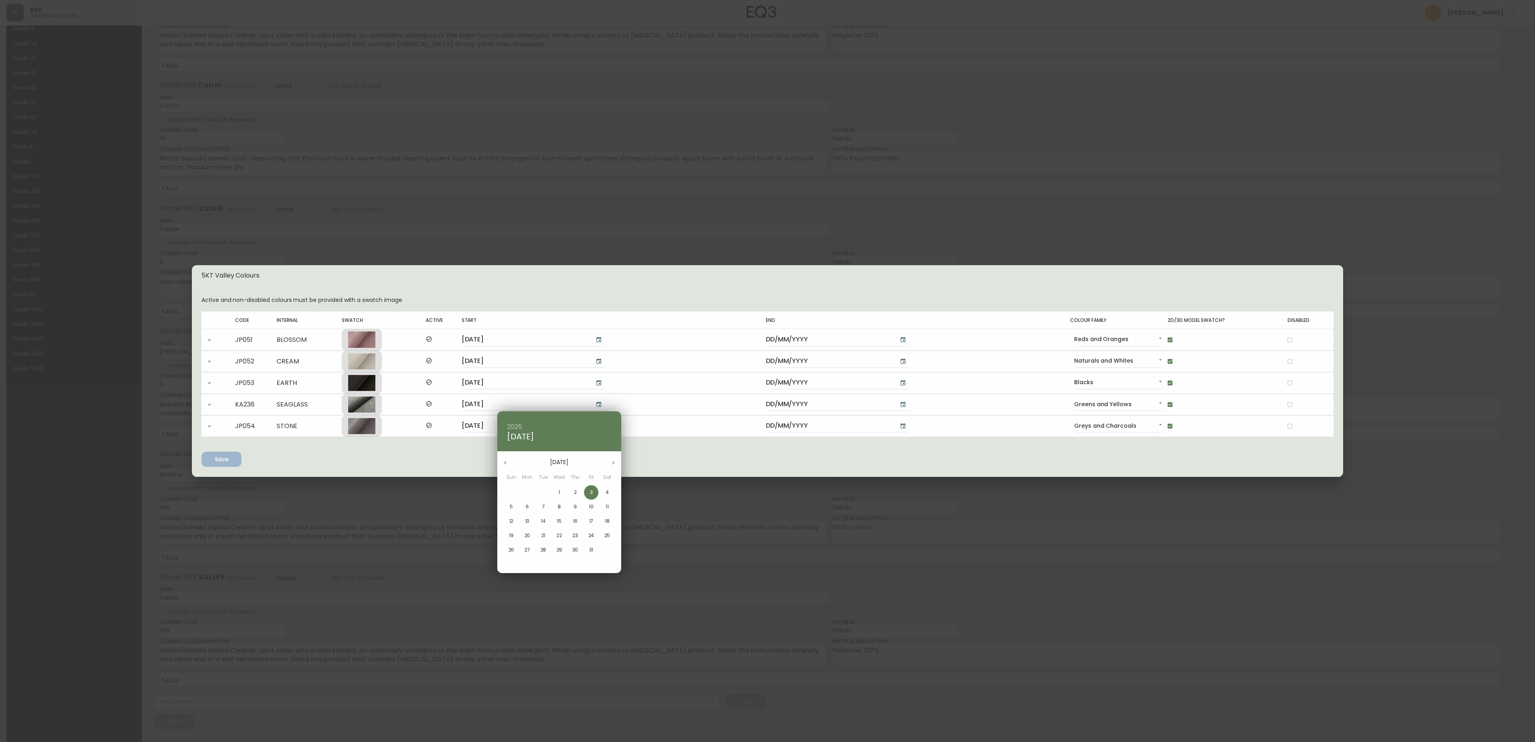
click at [542, 508] on p "7" at bounding box center [543, 507] width 3 height 7
type input "[DATE]"
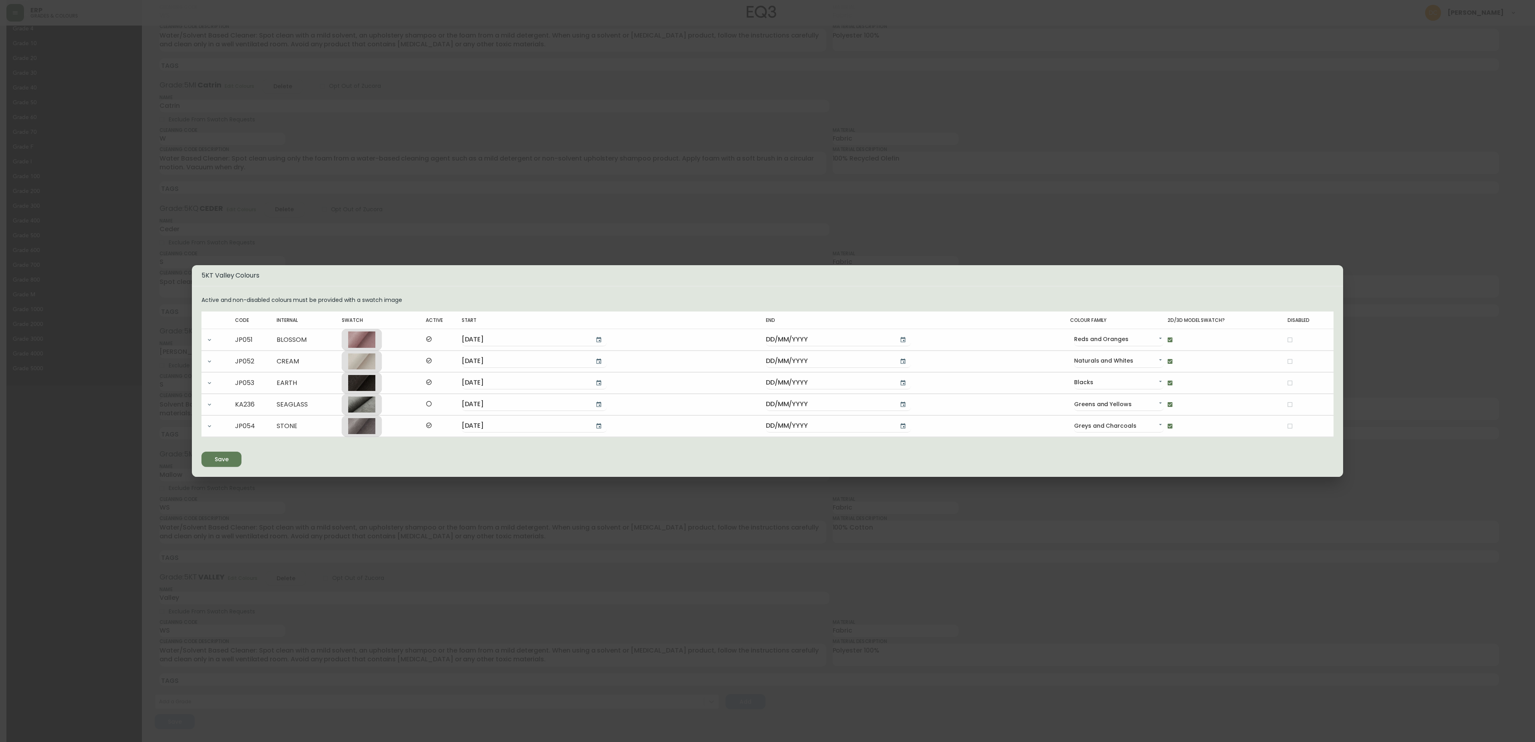
click at [215, 456] on span "Save" at bounding box center [222, 460] width 14 height 10
click at [777, 563] on div "5KT Valley Colours Active and non-disabled colours must be provided with a swat…" at bounding box center [767, 371] width 1535 height 742
